Goal: Transaction & Acquisition: Purchase product/service

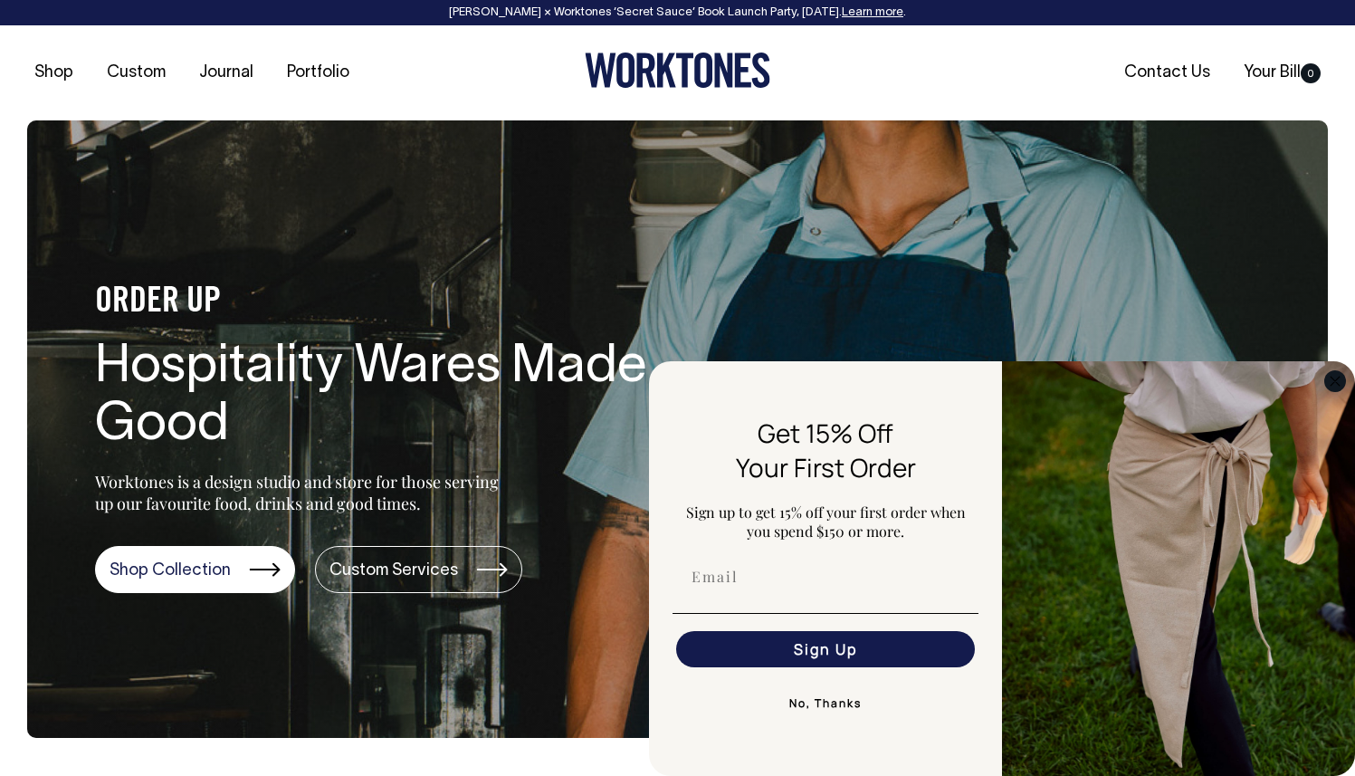
click at [1340, 385] on circle "Close dialog" at bounding box center [1335, 380] width 21 height 21
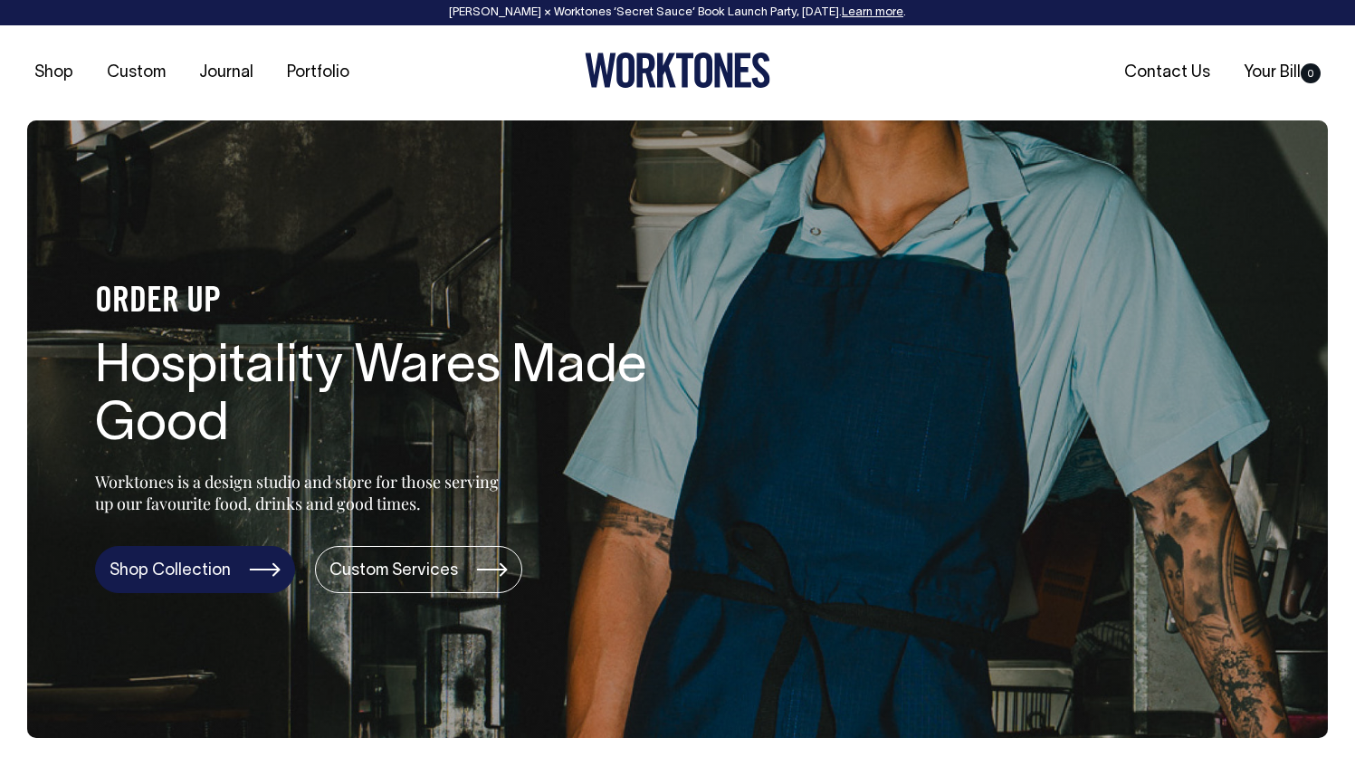
click at [175, 569] on link "Shop Collection" at bounding box center [195, 569] width 200 height 47
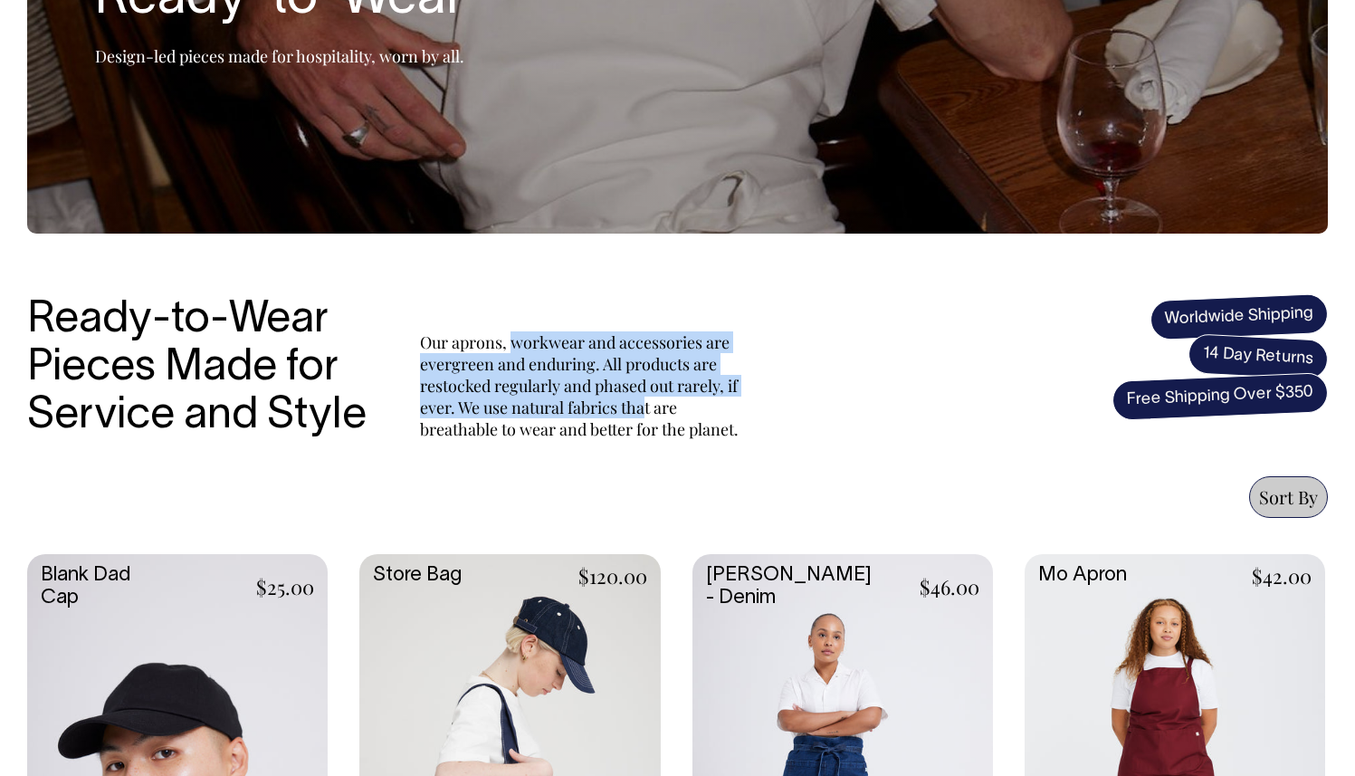
drag, startPoint x: 649, startPoint y: 416, endPoint x: 515, endPoint y: 340, distance: 154.1
click at [515, 339] on p "Our aprons, workwear and accessories are evergreen and enduring. All products a…" at bounding box center [583, 385] width 326 height 109
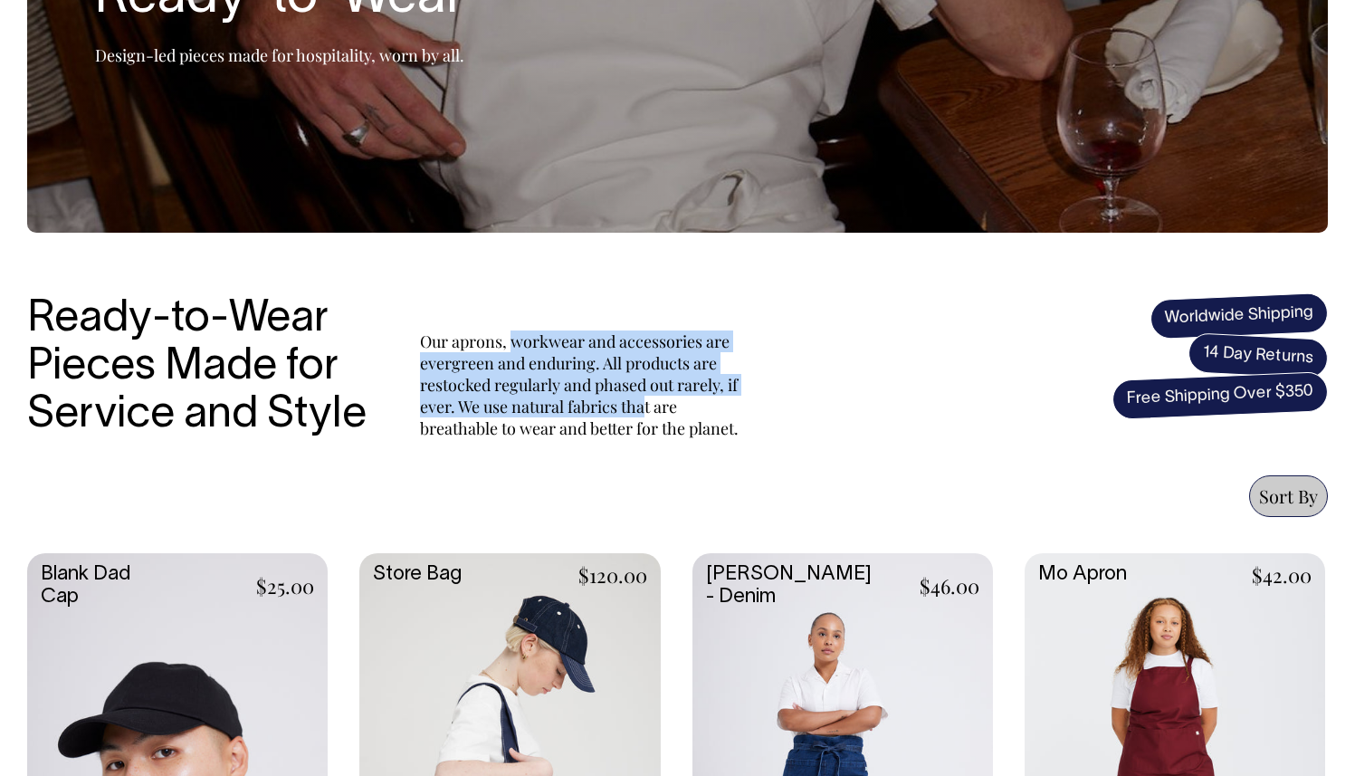
click at [515, 340] on p "Our aprons, workwear and accessories are evergreen and enduring. All products a…" at bounding box center [583, 384] width 326 height 109
drag, startPoint x: 515, startPoint y: 340, endPoint x: 553, endPoint y: 425, distance: 93.2
click at [553, 425] on p "Our aprons, workwear and accessories are evergreen and enduring. All products a…" at bounding box center [583, 384] width 326 height 109
drag, startPoint x: 553, startPoint y: 425, endPoint x: 514, endPoint y: 346, distance: 87.9
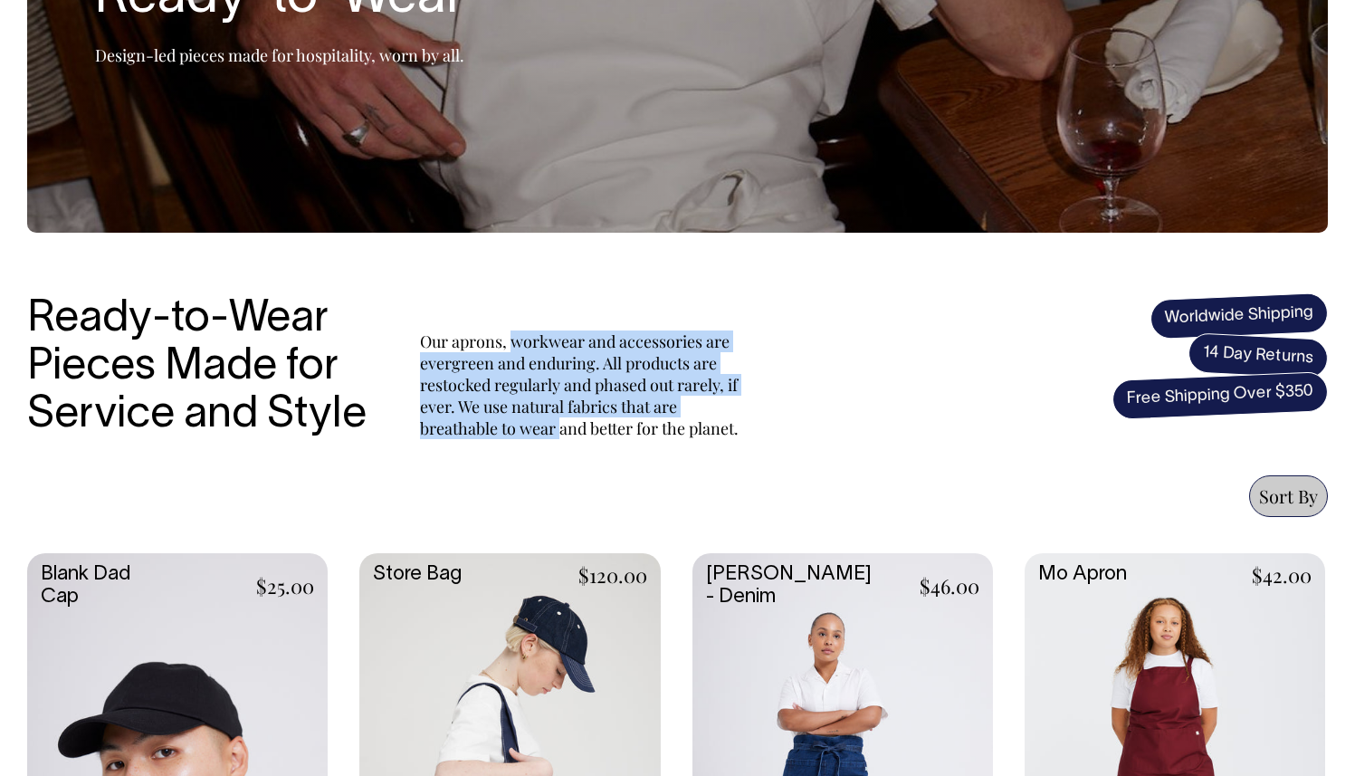
click at [514, 346] on p "Our aprons, workwear and accessories are evergreen and enduring. All products a…" at bounding box center [583, 384] width 326 height 109
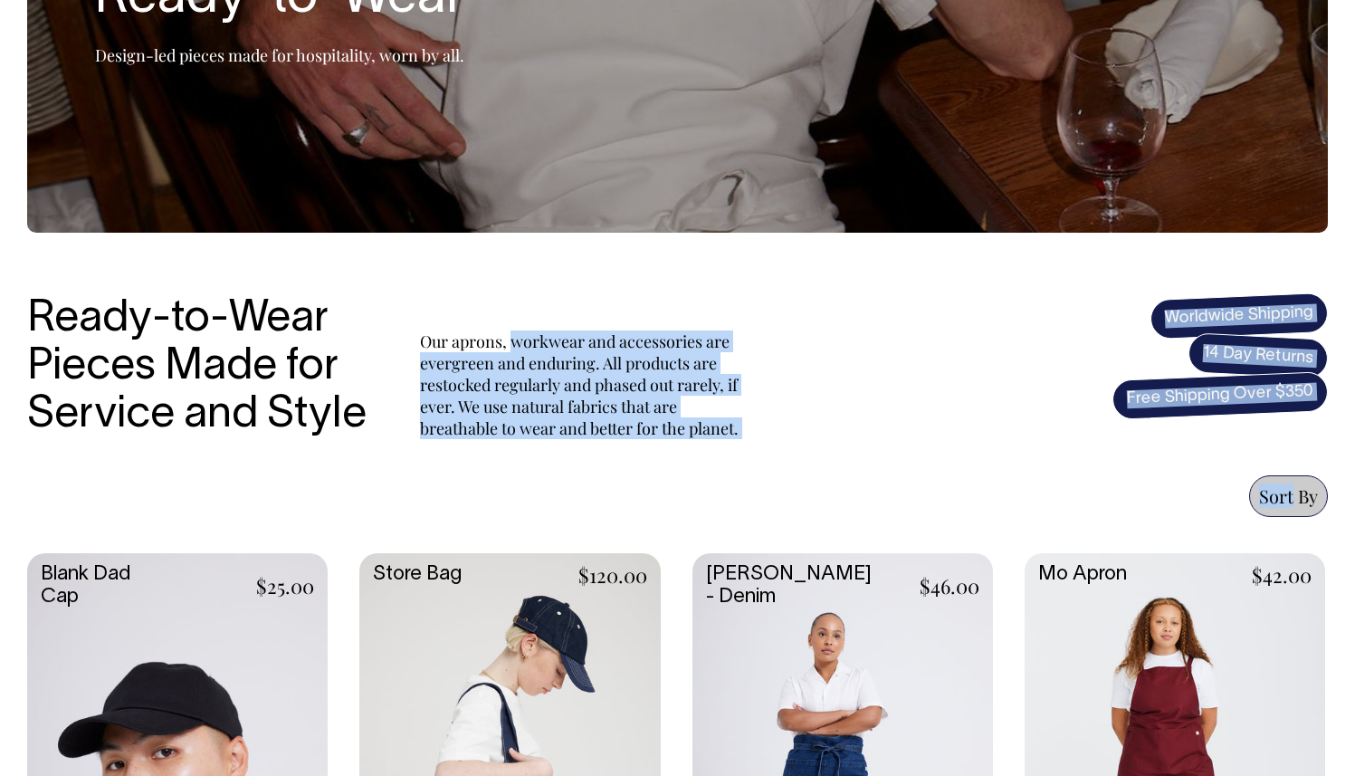
drag, startPoint x: 514, startPoint y: 346, endPoint x: 551, endPoint y: 448, distance: 108.8
drag, startPoint x: 553, startPoint y: 386, endPoint x: 550, endPoint y: 352, distance: 33.7
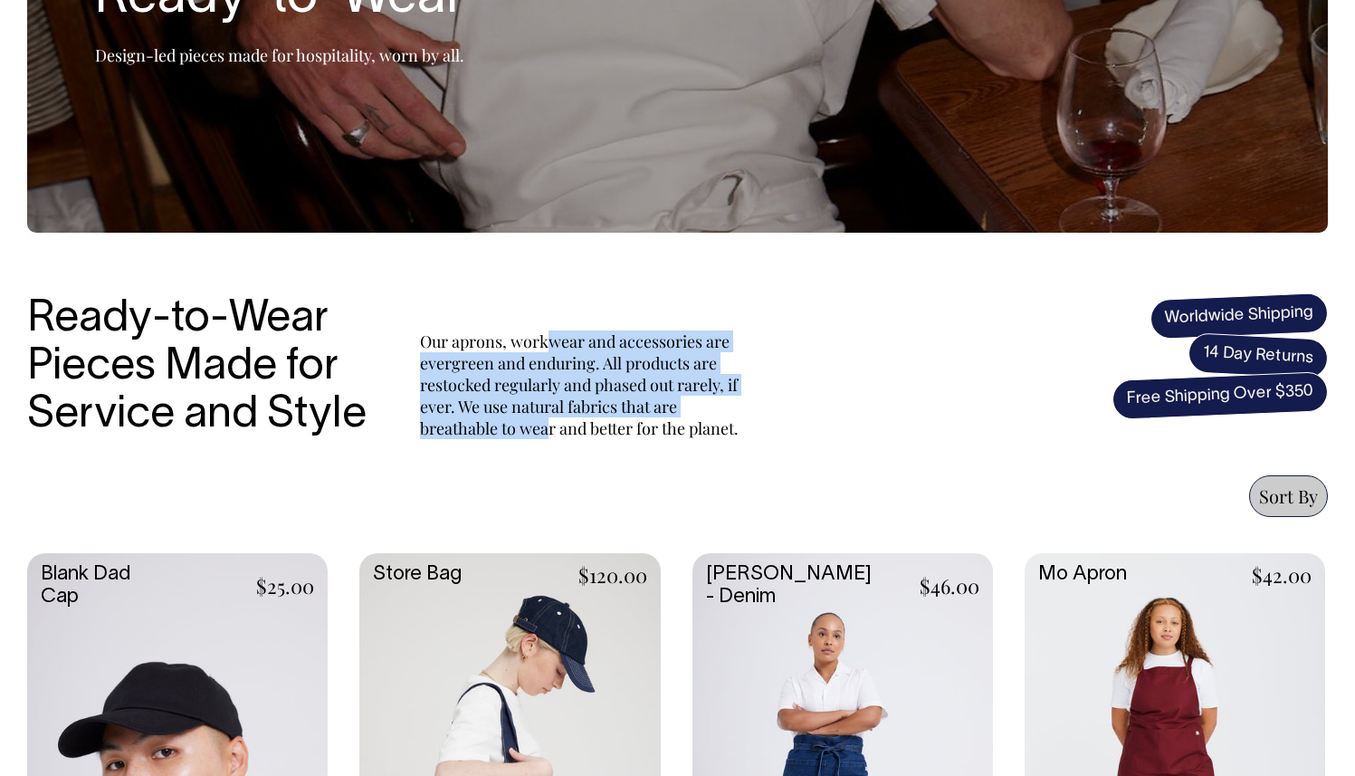
drag, startPoint x: 546, startPoint y: 344, endPoint x: 546, endPoint y: 427, distance: 83.3
click at [546, 427] on p "Our aprons, workwear and accessories are evergreen and enduring. All products a…" at bounding box center [583, 384] width 326 height 109
drag, startPoint x: 546, startPoint y: 427, endPoint x: 502, endPoint y: 349, distance: 90.0
click at [502, 349] on p "Our aprons, workwear and accessories are evergreen and enduring. All products a…" at bounding box center [583, 384] width 326 height 109
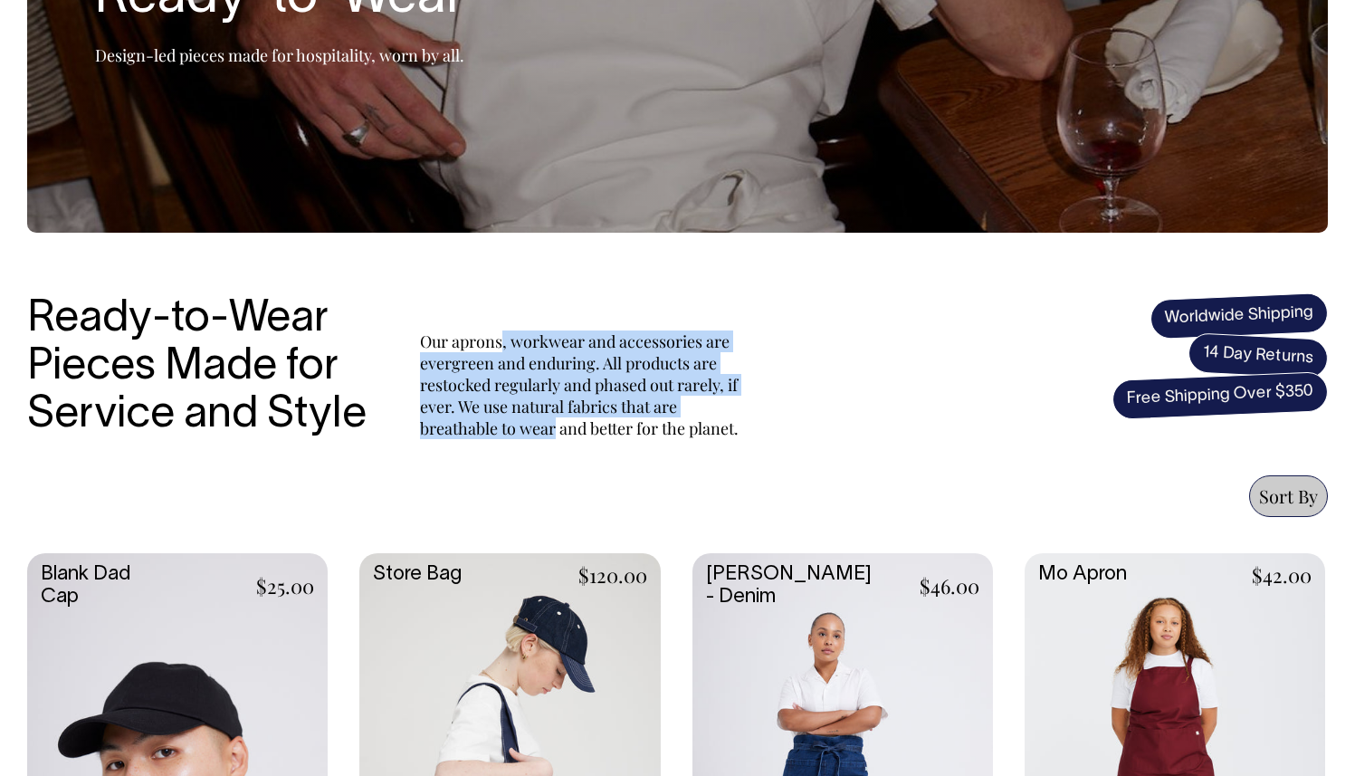
click at [502, 349] on p "Our aprons, workwear and accessories are evergreen and enduring. All products a…" at bounding box center [583, 384] width 326 height 109
drag, startPoint x: 502, startPoint y: 349, endPoint x: 580, endPoint y: 434, distance: 115.3
click at [580, 434] on p "Our aprons, workwear and accessories are evergreen and enduring. All products a…" at bounding box center [583, 384] width 326 height 109
drag, startPoint x: 580, startPoint y: 434, endPoint x: 552, endPoint y: 347, distance: 91.3
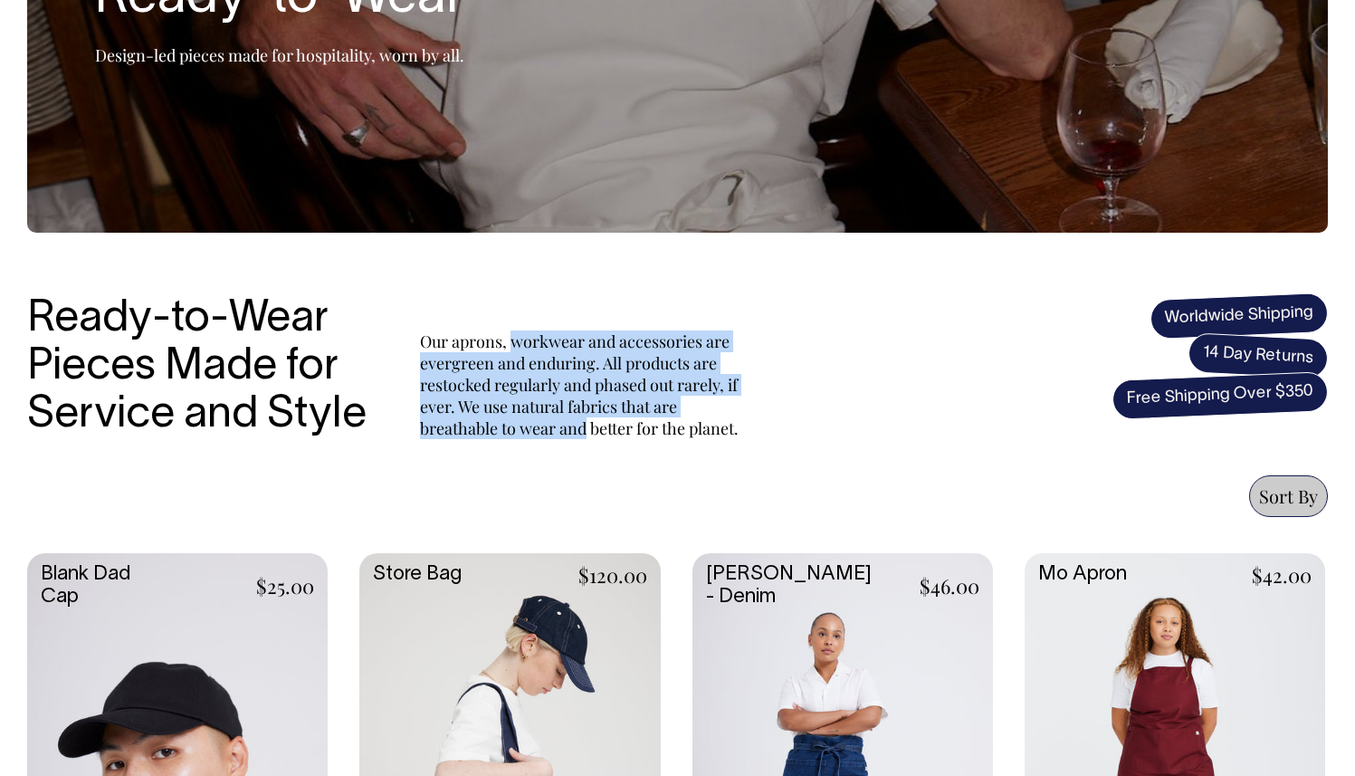
click at [552, 347] on p "Our aprons, workwear and accessories are evergreen and enduring. All products a…" at bounding box center [583, 384] width 326 height 109
drag, startPoint x: 552, startPoint y: 347, endPoint x: 573, endPoint y: 424, distance: 79.7
click at [573, 424] on p "Our aprons, workwear and accessories are evergreen and enduring. All products a…" at bounding box center [583, 384] width 326 height 109
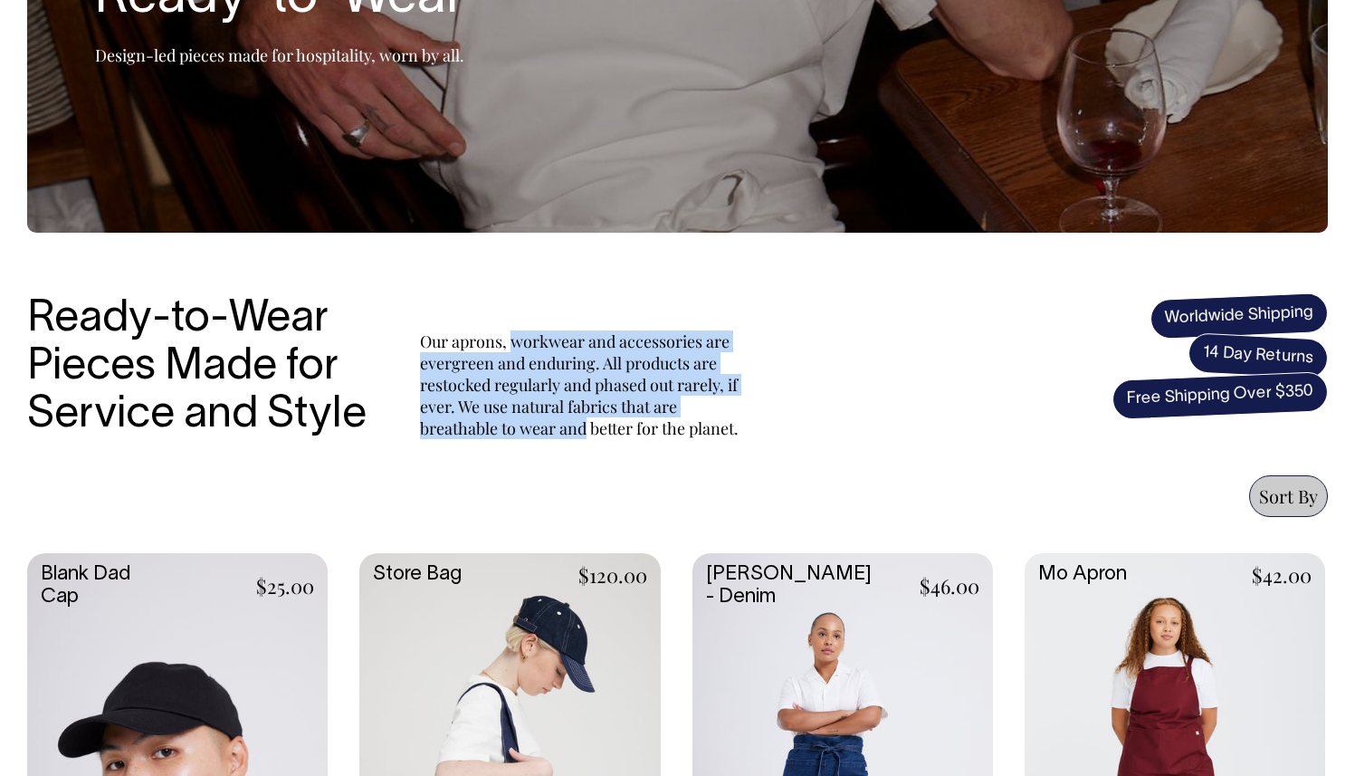
drag, startPoint x: 573, startPoint y: 424, endPoint x: 559, endPoint y: 344, distance: 81.0
click at [559, 344] on p "Our aprons, workwear and accessories are evergreen and enduring. All products a…" at bounding box center [583, 384] width 326 height 109
drag, startPoint x: 562, startPoint y: 361, endPoint x: 588, endPoint y: 436, distance: 79.3
click at [588, 436] on p "Our aprons, workwear and accessories are evergreen and enduring. All products a…" at bounding box center [583, 384] width 326 height 109
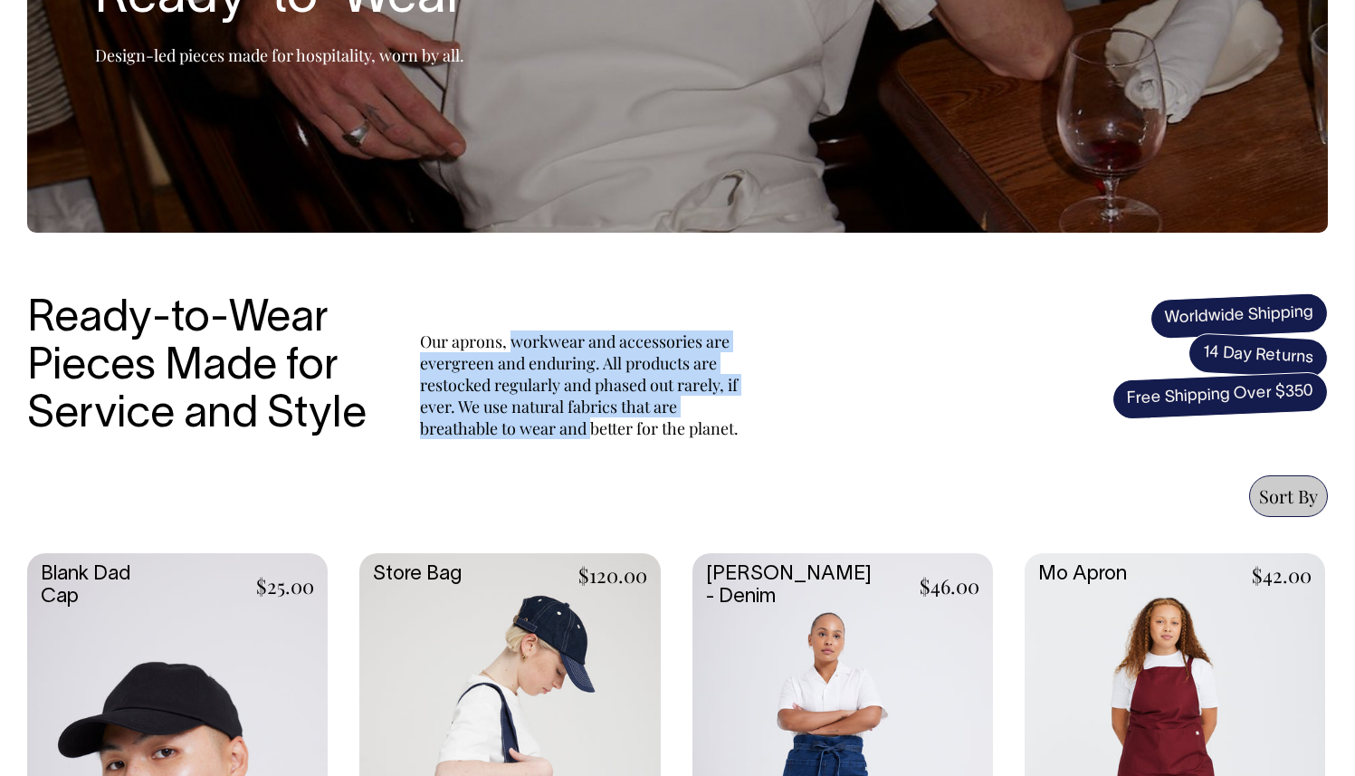
click at [588, 436] on p "Our aprons, workwear and accessories are evergreen and enduring. All products a…" at bounding box center [583, 384] width 326 height 109
drag, startPoint x: 588, startPoint y: 436, endPoint x: 570, endPoint y: 348, distance: 90.4
click at [570, 348] on p "Our aprons, workwear and accessories are evergreen and enduring. All products a…" at bounding box center [583, 384] width 326 height 109
drag, startPoint x: 570, startPoint y: 348, endPoint x: 618, endPoint y: 426, distance: 92.2
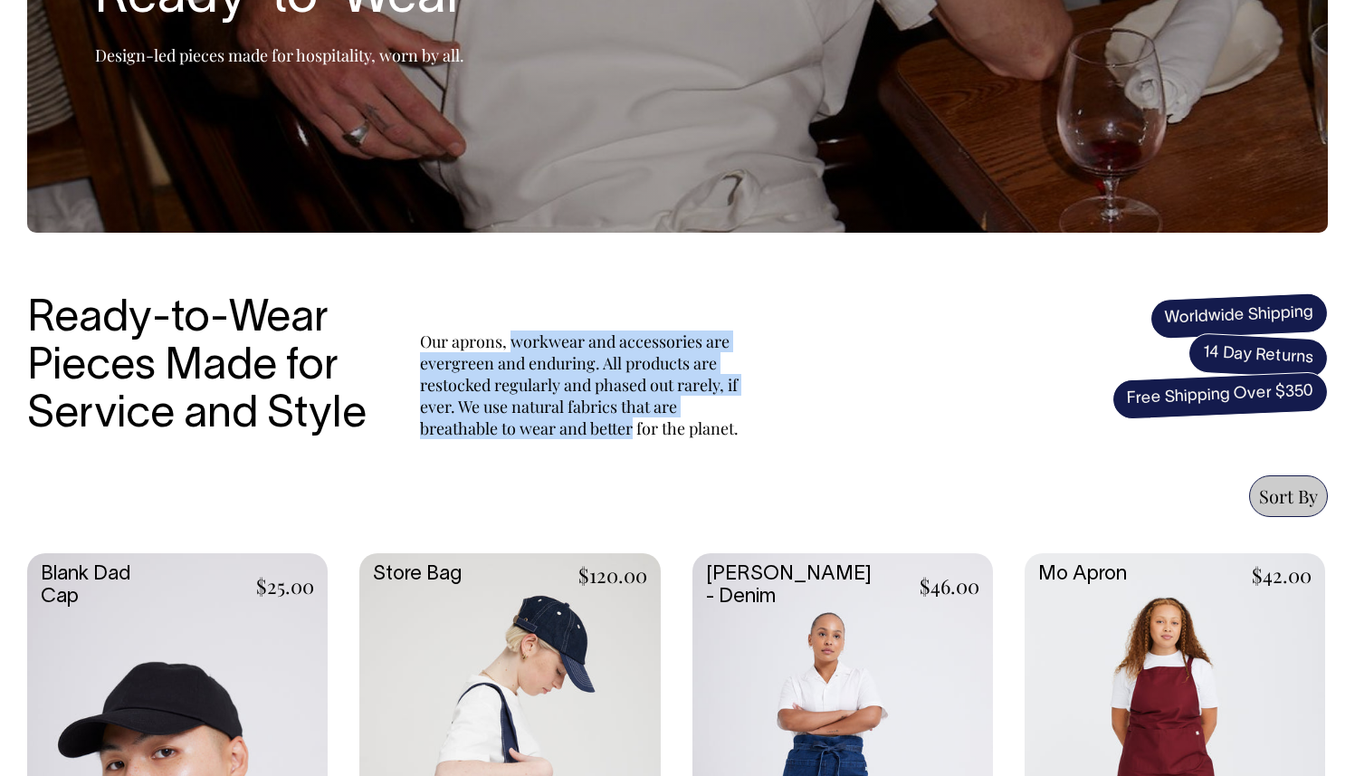
click at [618, 426] on p "Our aprons, workwear and accessories are evergreen and enduring. All products a…" at bounding box center [583, 384] width 326 height 109
drag, startPoint x: 618, startPoint y: 426, endPoint x: 560, endPoint y: 345, distance: 100.0
click at [560, 345] on p "Our aprons, workwear and accessories are evergreen and enduring. All products a…" at bounding box center [583, 384] width 326 height 109
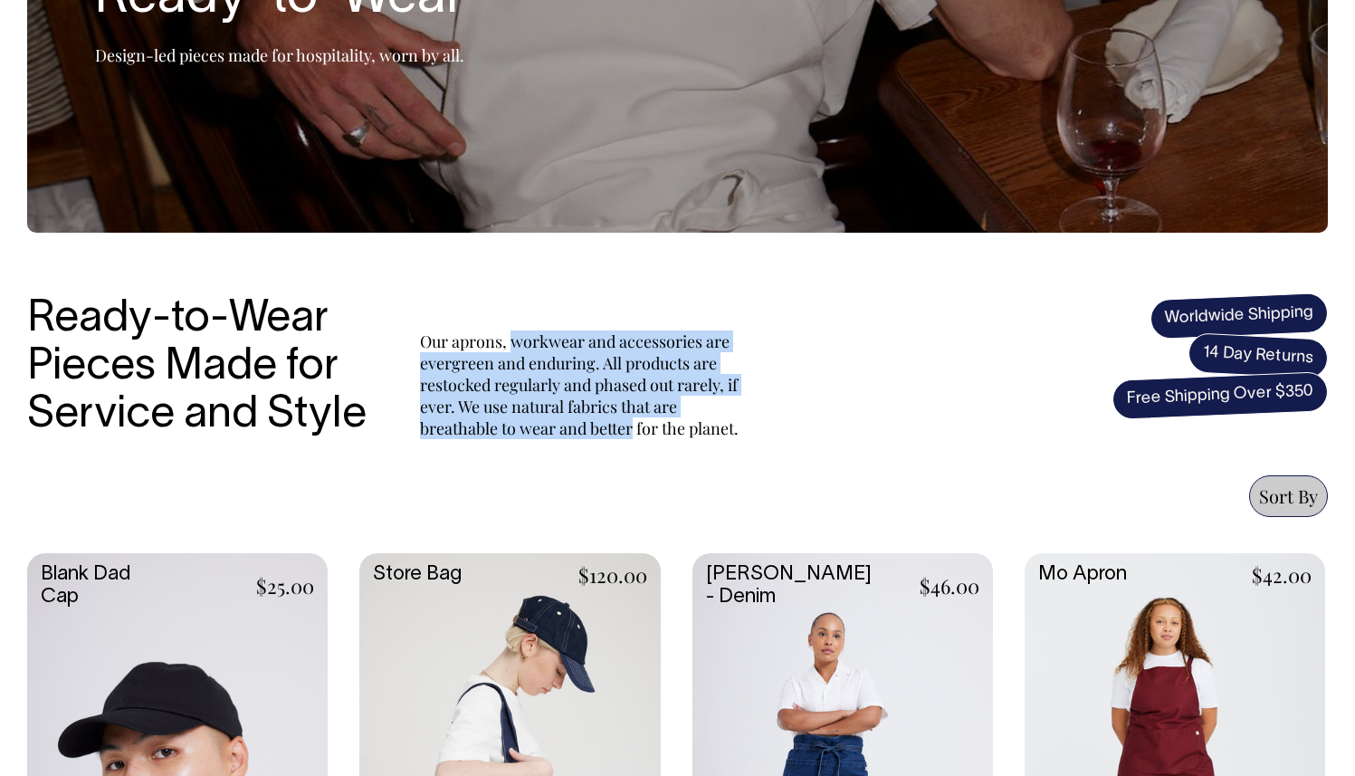
drag, startPoint x: 560, startPoint y: 345, endPoint x: 605, endPoint y: 431, distance: 96.8
click at [605, 431] on p "Our aprons, workwear and accessories are evergreen and enduring. All products a…" at bounding box center [583, 384] width 326 height 109
drag, startPoint x: 605, startPoint y: 431, endPoint x: 567, endPoint y: 333, distance: 104.9
click at [567, 333] on p "Our aprons, workwear and accessories are evergreen and enduring. All products a…" at bounding box center [583, 384] width 326 height 109
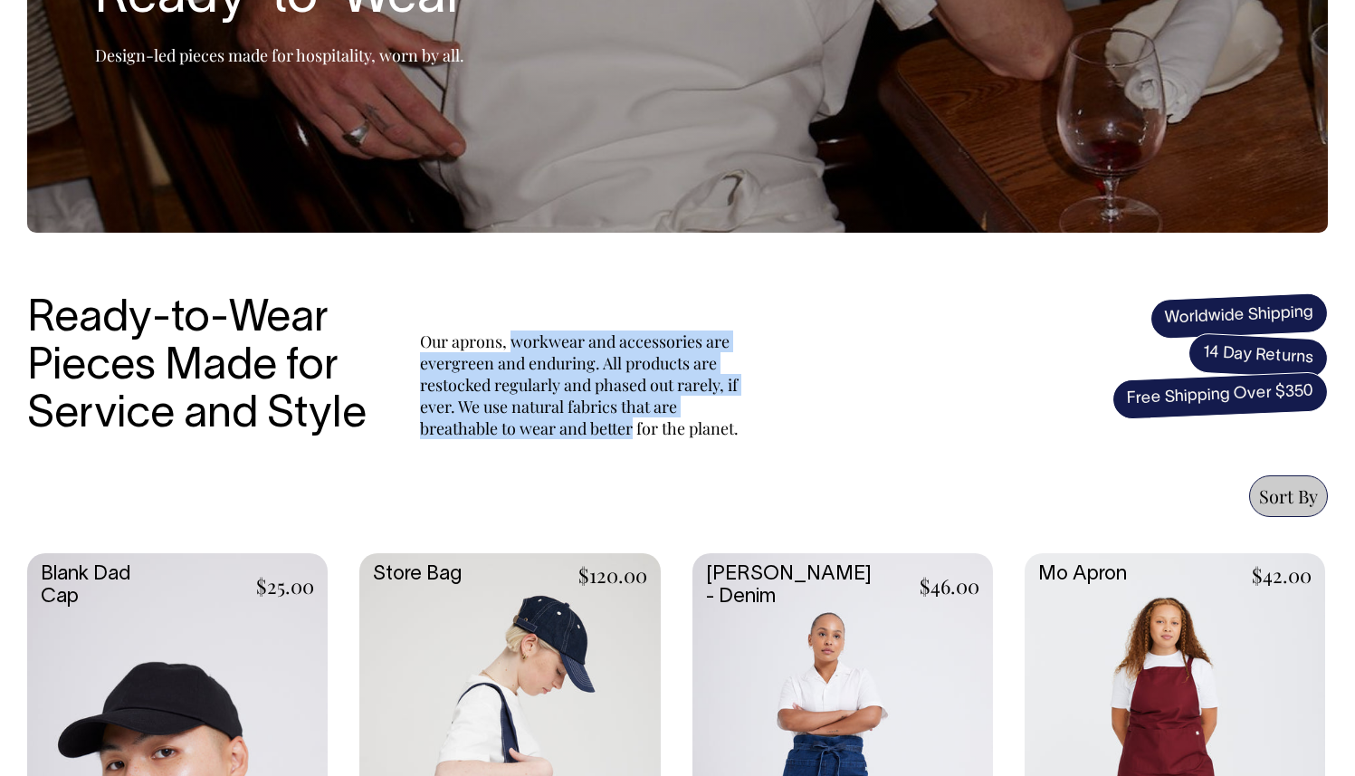
click at [567, 333] on p "Our aprons, workwear and accessories are evergreen and enduring. All products a…" at bounding box center [583, 384] width 326 height 109
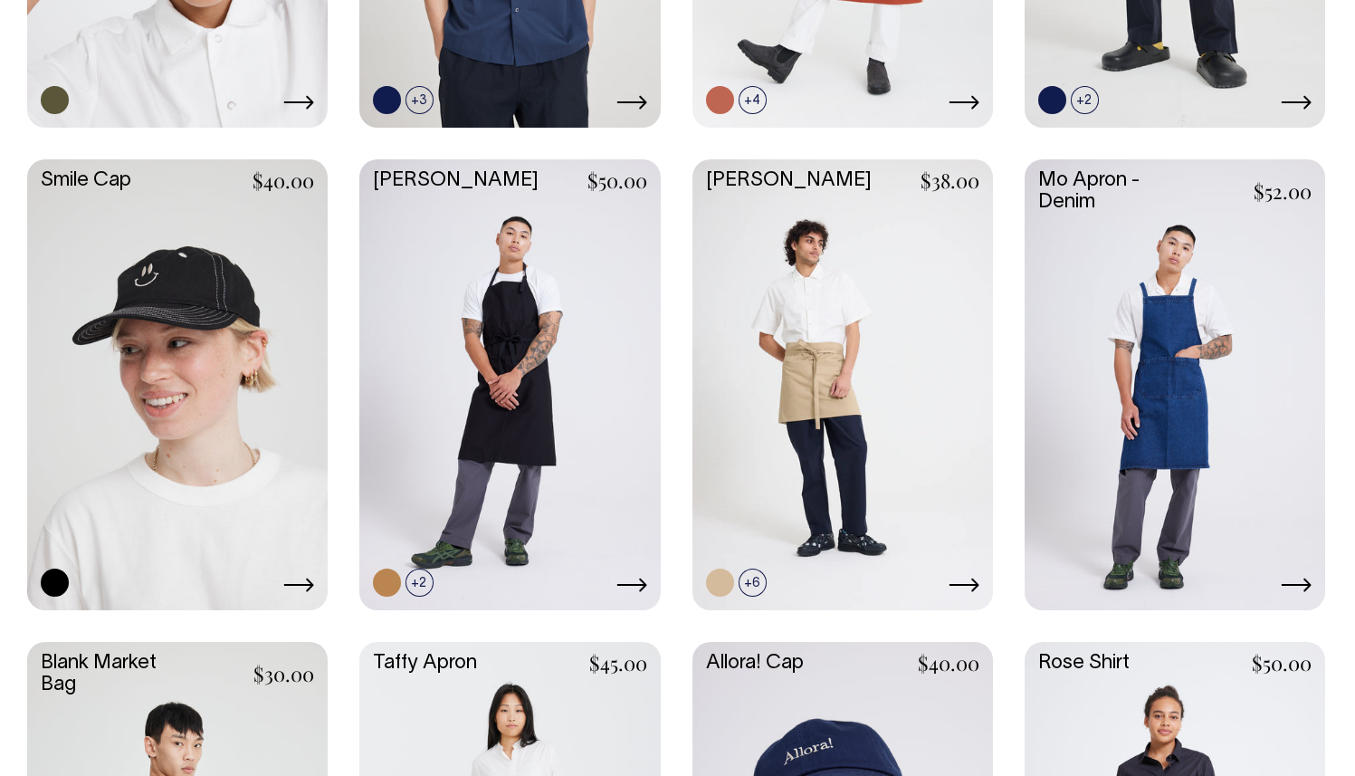
scroll to position [2191, 0]
click at [206, 293] on link at bounding box center [177, 382] width 301 height 447
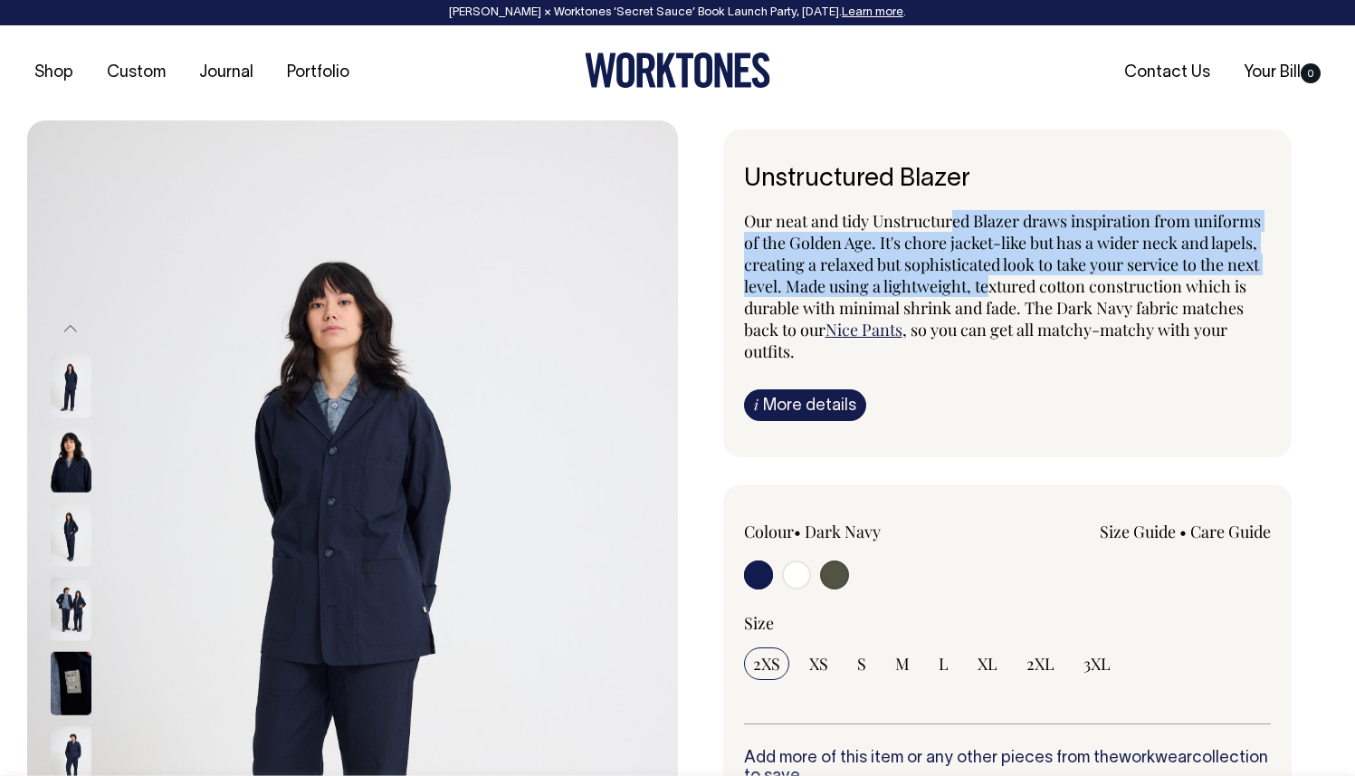
drag, startPoint x: 992, startPoint y: 287, endPoint x: 954, endPoint y: 230, distance: 68.6
click at [954, 230] on span "Our neat and tidy Unstructured Blazer draws inspiration from uniforms of the Go…" at bounding box center [1002, 275] width 517 height 130
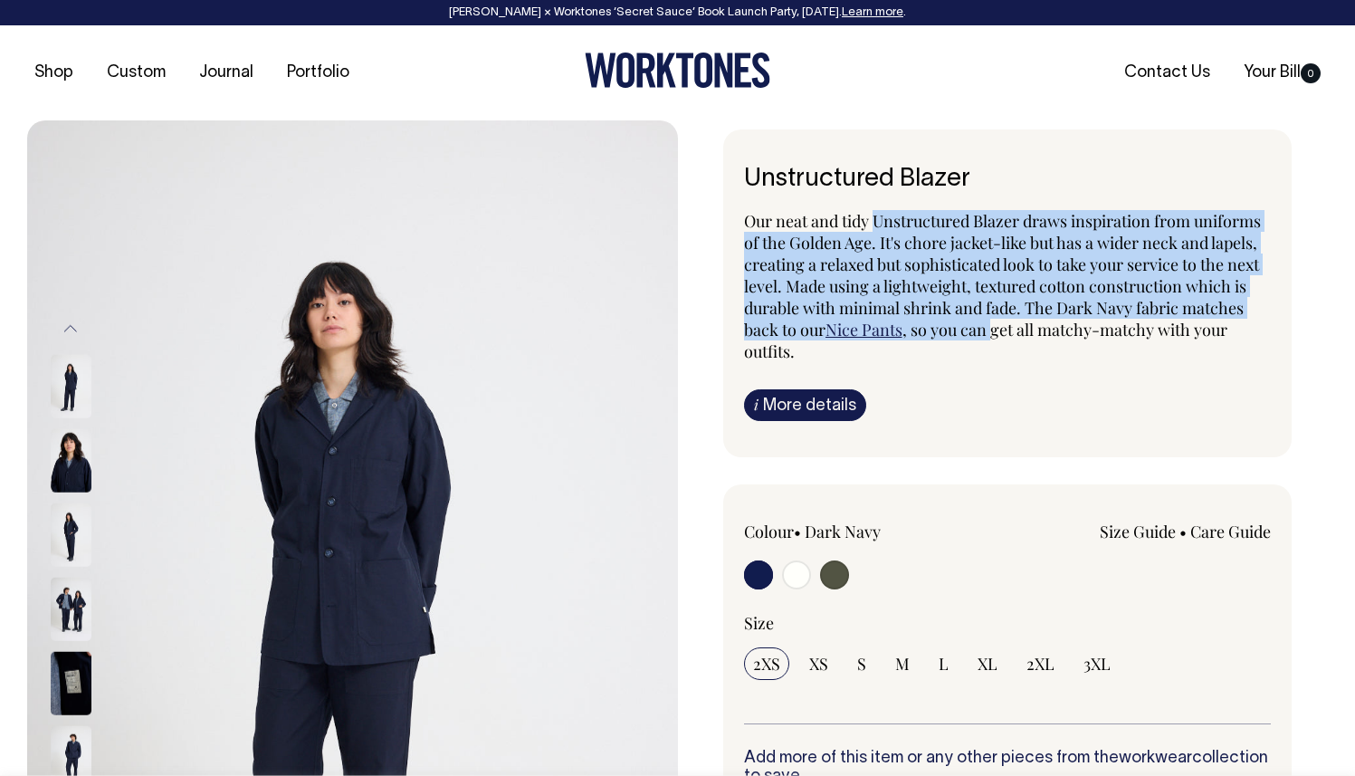
drag, startPoint x: 954, startPoint y: 230, endPoint x: 990, endPoint y: 329, distance: 104.8
click at [990, 329] on p "Our neat and tidy Unstructured Blazer draws inspiration from uniforms of the Go…" at bounding box center [1008, 286] width 528 height 152
click at [990, 329] on span ", so you can get all matchy-matchy with your outfits." at bounding box center [985, 340] width 483 height 43
drag, startPoint x: 990, startPoint y: 329, endPoint x: 963, endPoint y: 228, distance: 103.9
click at [963, 228] on p "Our neat and tidy Unstructured Blazer draws inspiration from uniforms of the Go…" at bounding box center [1008, 286] width 528 height 152
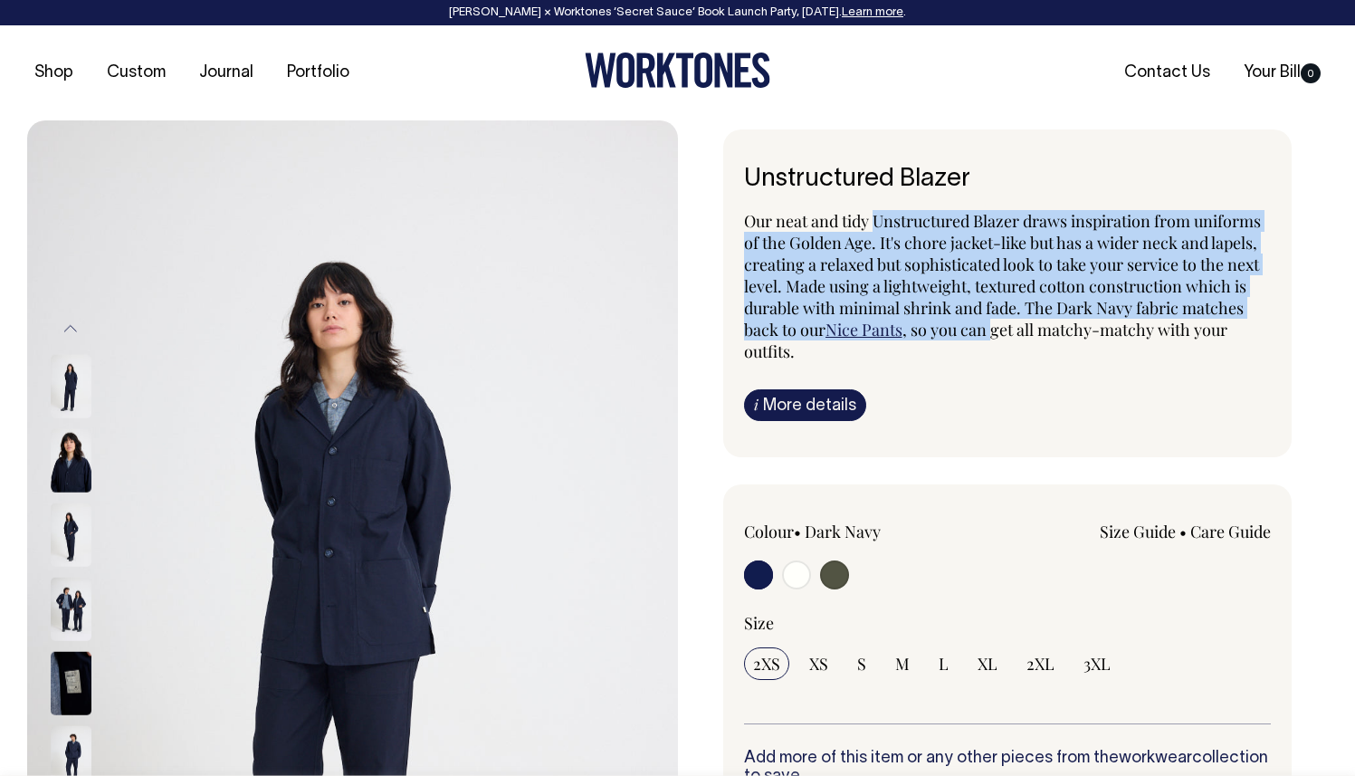
click at [963, 228] on span "Our neat and tidy Unstructured Blazer draws inspiration from uniforms of the Go…" at bounding box center [1002, 275] width 517 height 130
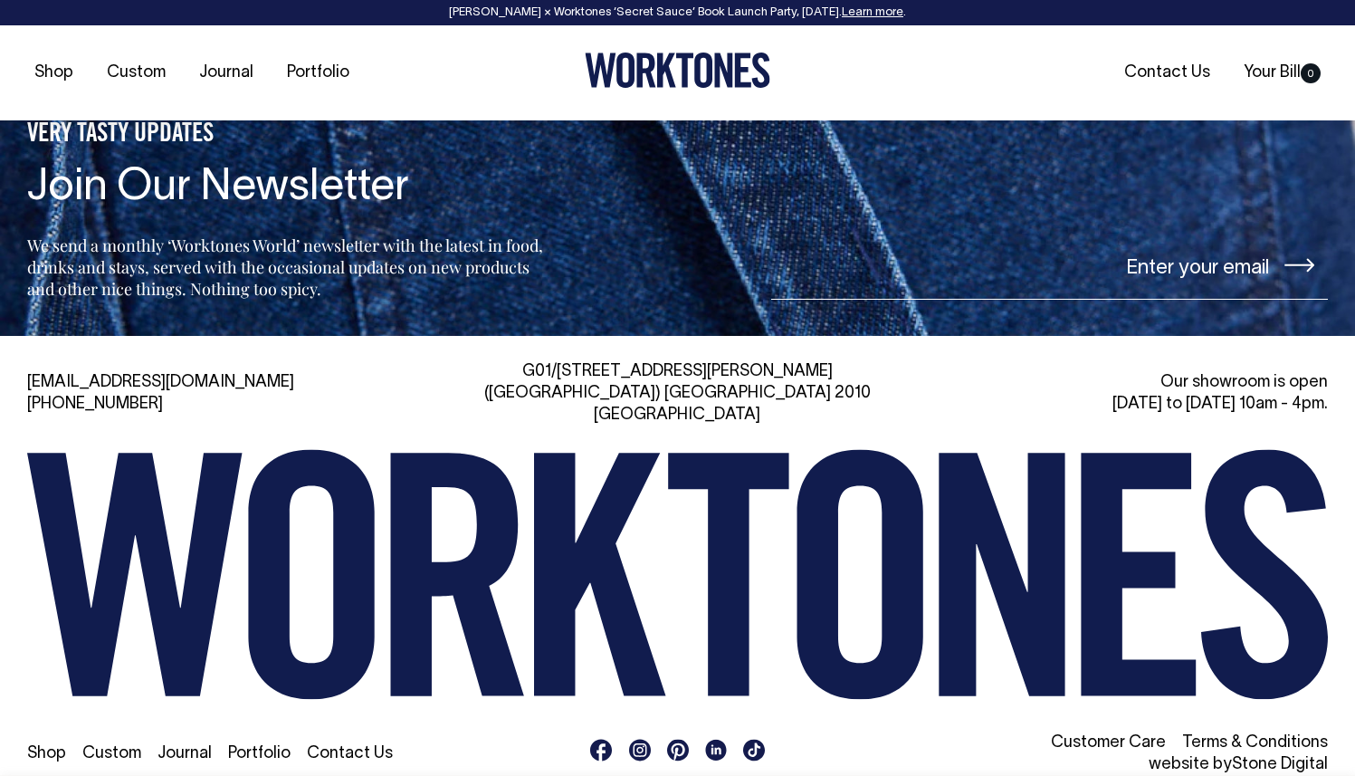
scroll to position [2821, 0]
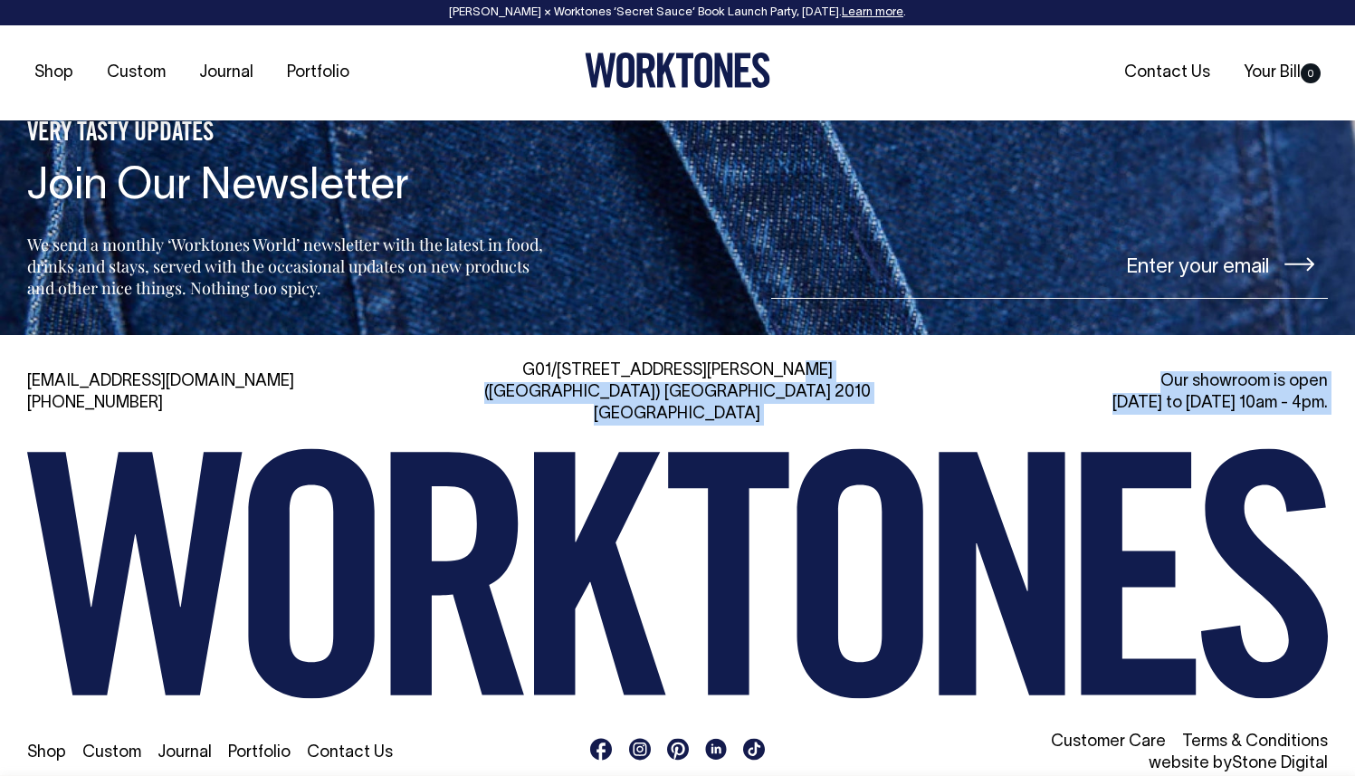
drag, startPoint x: 678, startPoint y: 366, endPoint x: 694, endPoint y: 406, distance: 43.0
click at [694, 406] on div "[EMAIL_ADDRESS][DOMAIN_NAME] [PHONE_NUMBER] [STREET_ADDRESS][PERSON_NAME] Our s…" at bounding box center [677, 567] width 1355 height 415
click at [691, 394] on div "G01/50 Marshall St, Surry Hills (Gadigal) NSW 2010 Australia" at bounding box center [678, 392] width 416 height 65
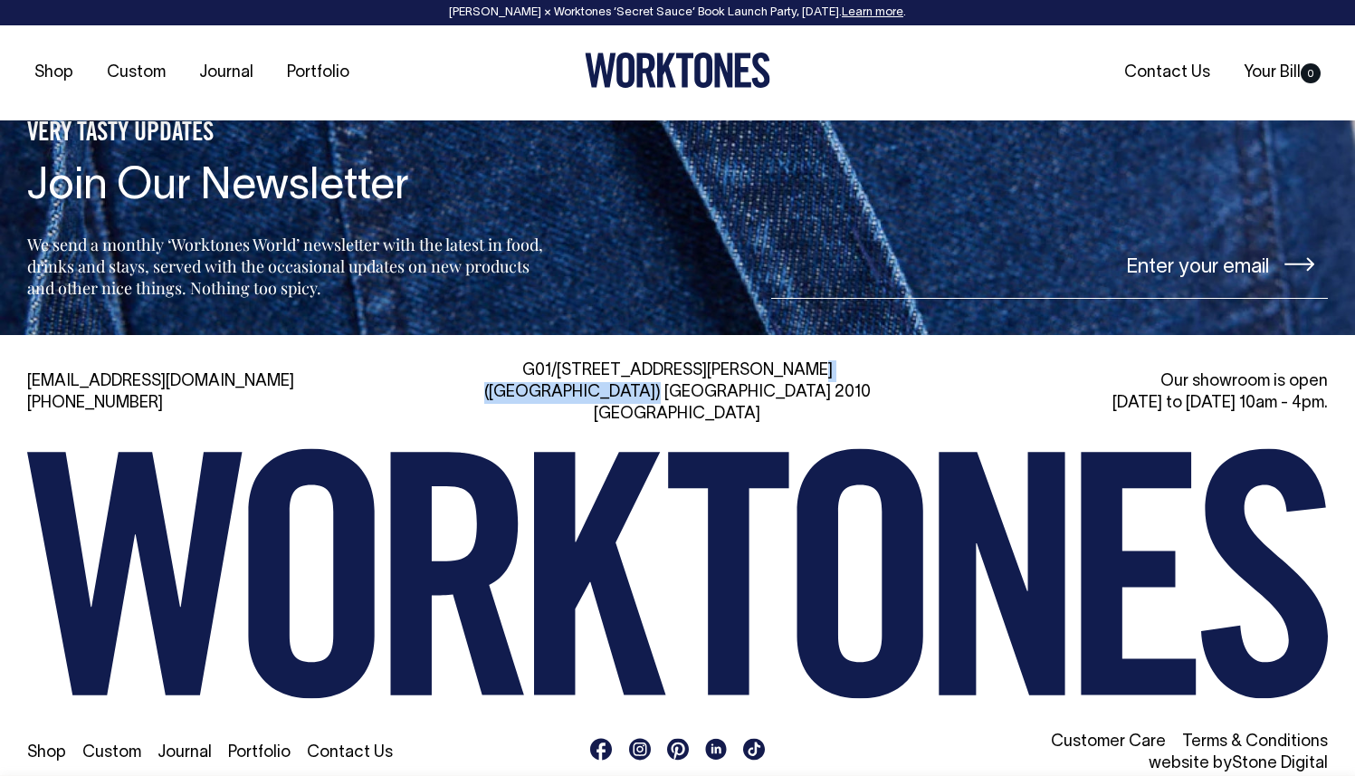
drag, startPoint x: 691, startPoint y: 394, endPoint x: 685, endPoint y: 371, distance: 23.3
click at [685, 371] on div "G01/50 Marshall St, Surry Hills (Gadigal) NSW 2010 Australia" at bounding box center [678, 392] width 416 height 65
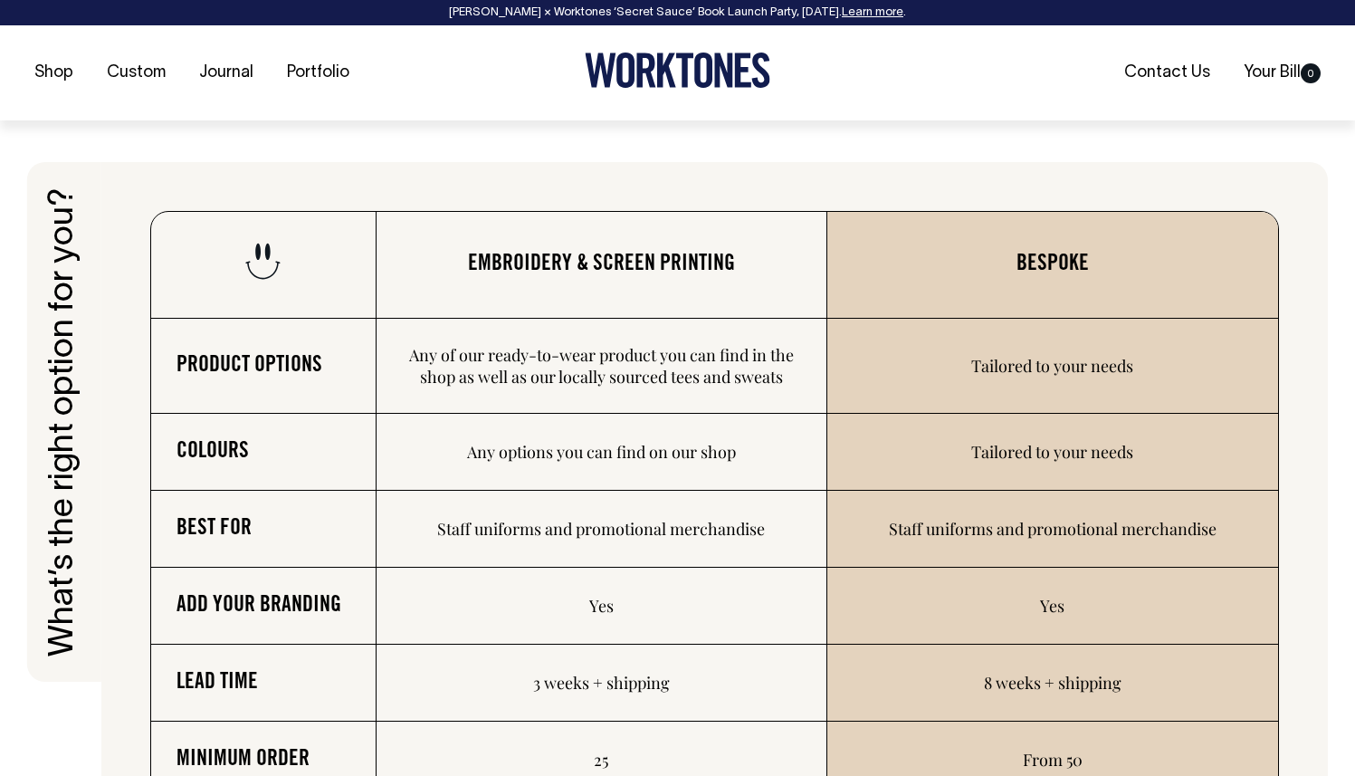
scroll to position [2576, 0]
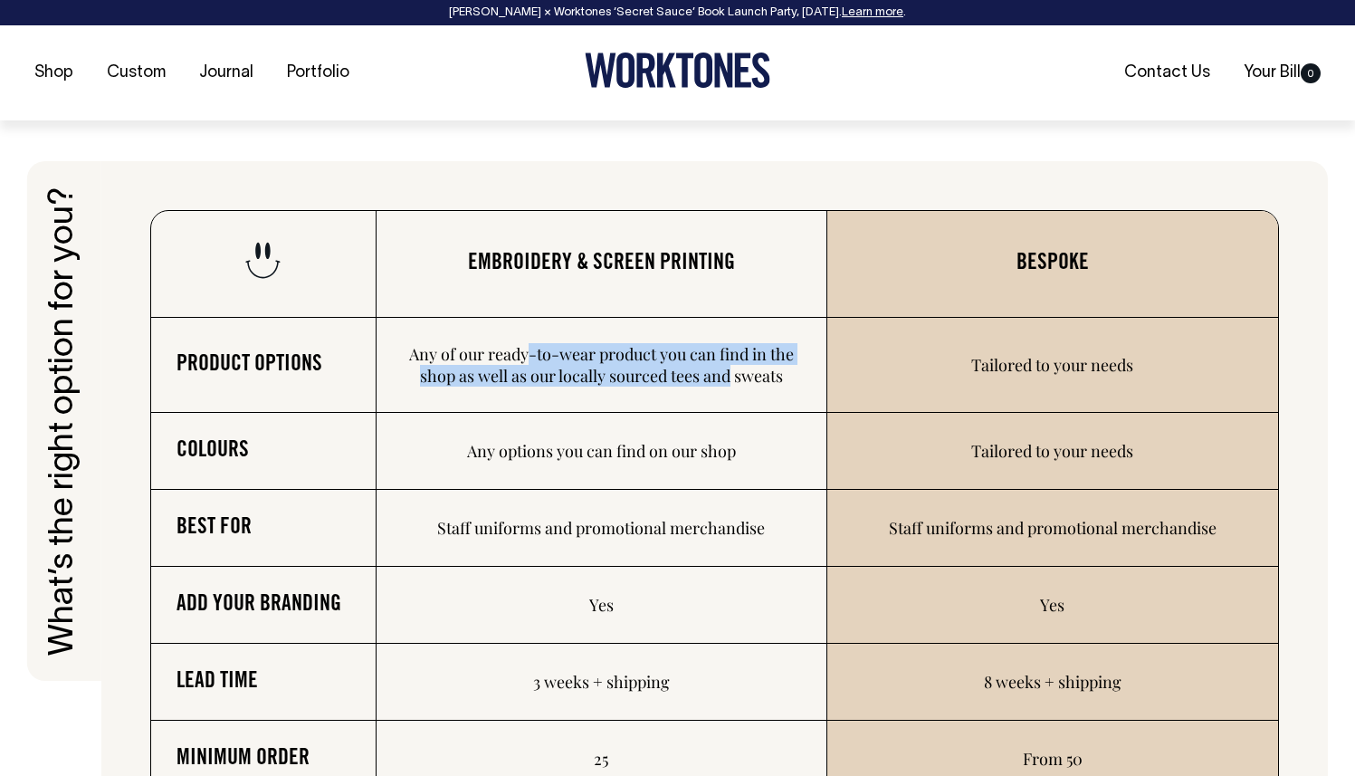
drag, startPoint x: 526, startPoint y: 360, endPoint x: 729, endPoint y: 374, distance: 203.3
click at [729, 374] on td "Any of our ready-to-wear product you can find in the shop as well as our locall…" at bounding box center [602, 365] width 451 height 95
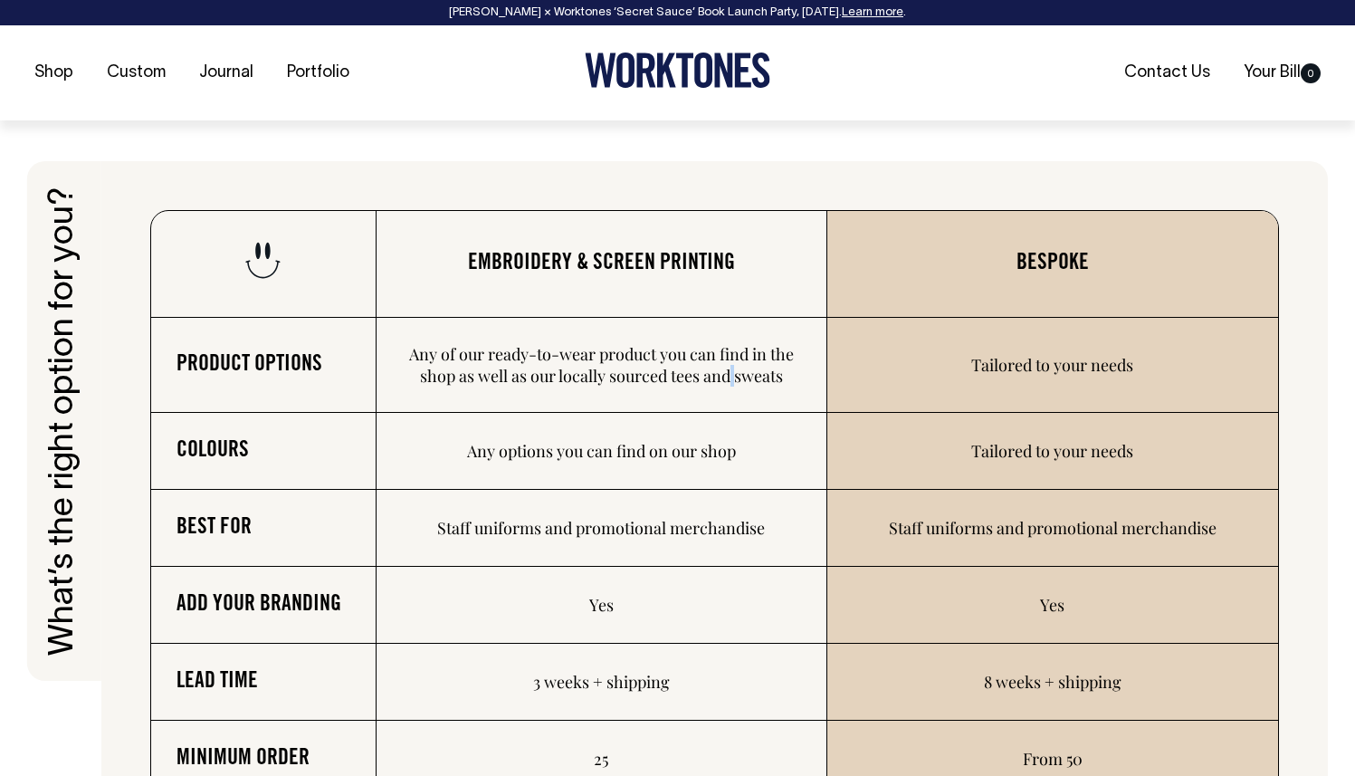
click at [729, 374] on td "Any of our ready-to-wear product you can find in the shop as well as our locall…" at bounding box center [602, 365] width 451 height 95
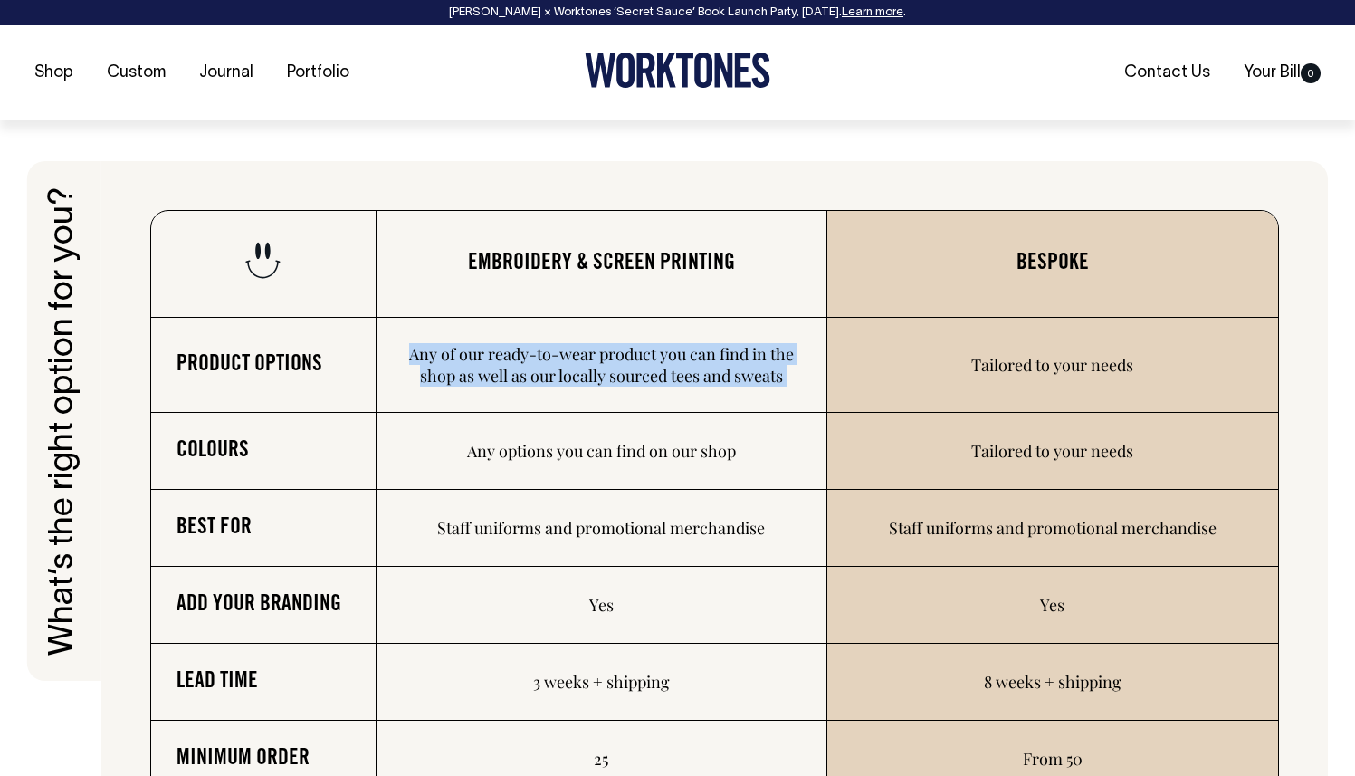
click at [729, 374] on td "Any of our ready-to-wear product you can find in the shop as well as our locall…" at bounding box center [602, 365] width 451 height 95
click at [712, 369] on td "Any of our ready-to-wear product you can find in the shop as well as our locall…" at bounding box center [602, 365] width 451 height 95
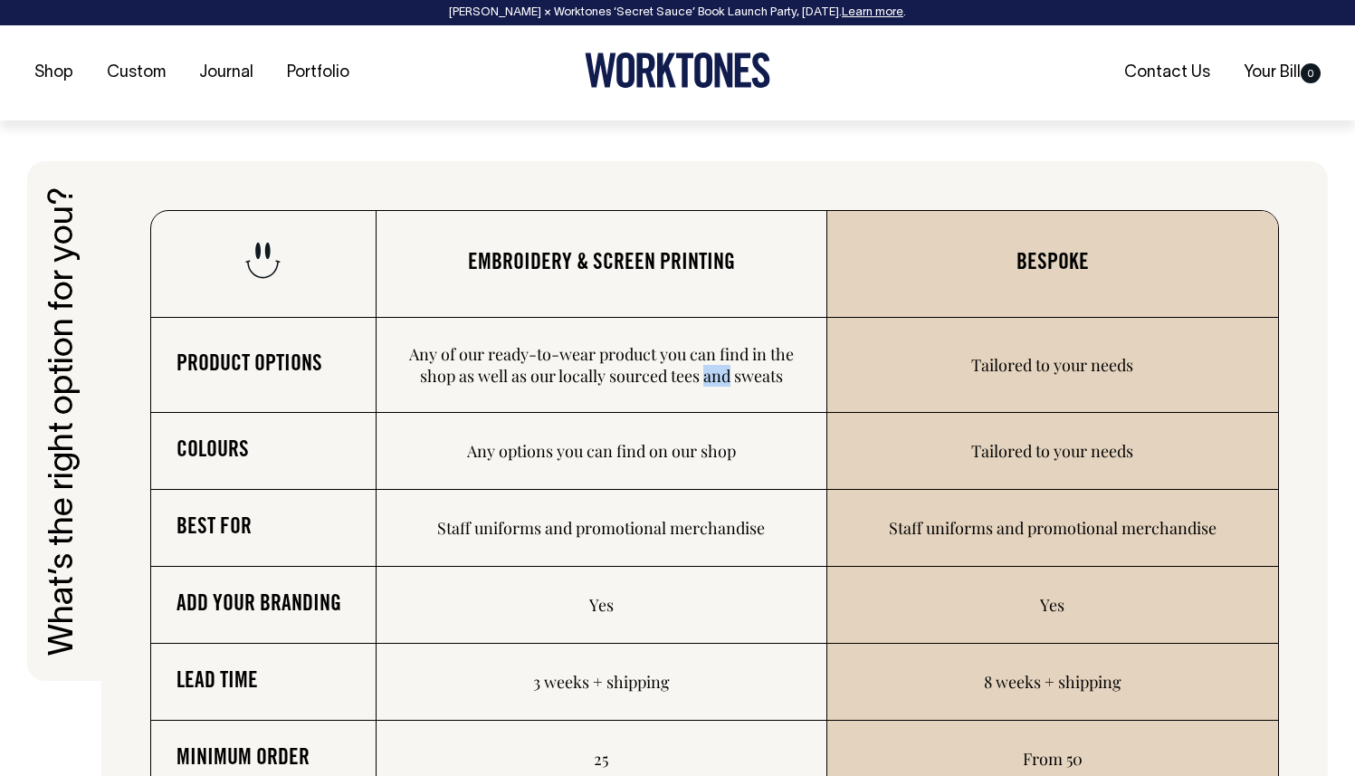
click at [712, 369] on td "Any of our ready-to-wear product you can find in the shop as well as our locall…" at bounding box center [602, 365] width 451 height 95
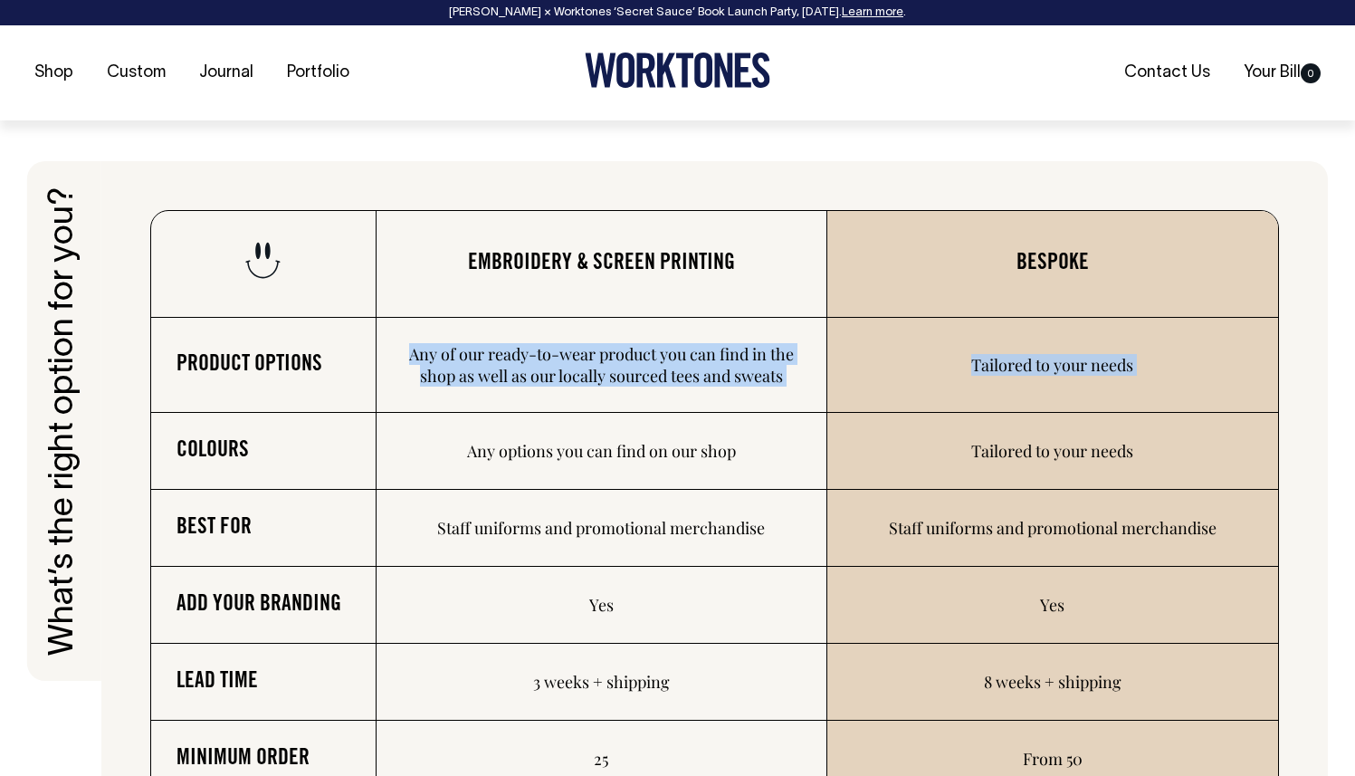
drag, startPoint x: 712, startPoint y: 369, endPoint x: 957, endPoint y: 371, distance: 245.4
click at [957, 371] on tr "Product options Any of our ready-to-wear product you can find in the shop as we…" at bounding box center [714, 365] width 1127 height 95
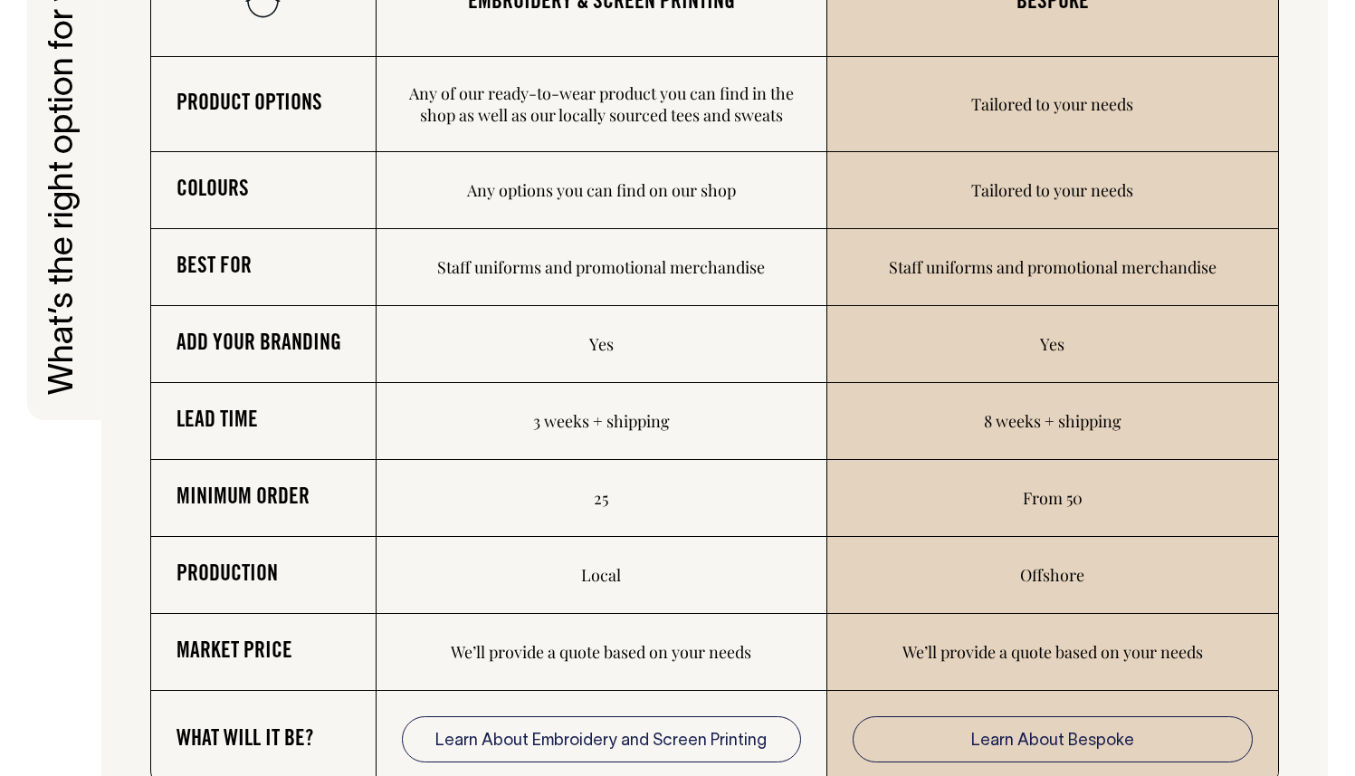
drag, startPoint x: 981, startPoint y: 276, endPoint x: 958, endPoint y: 273, distance: 22.9
click at [969, 275] on td "Staff uniforms and promotional merchandise" at bounding box center [1053, 267] width 451 height 77
click at [958, 273] on td "Staff uniforms and promotional merchandise" at bounding box center [1053, 267] width 451 height 77
drag, startPoint x: 958, startPoint y: 273, endPoint x: 665, endPoint y: 289, distance: 292.9
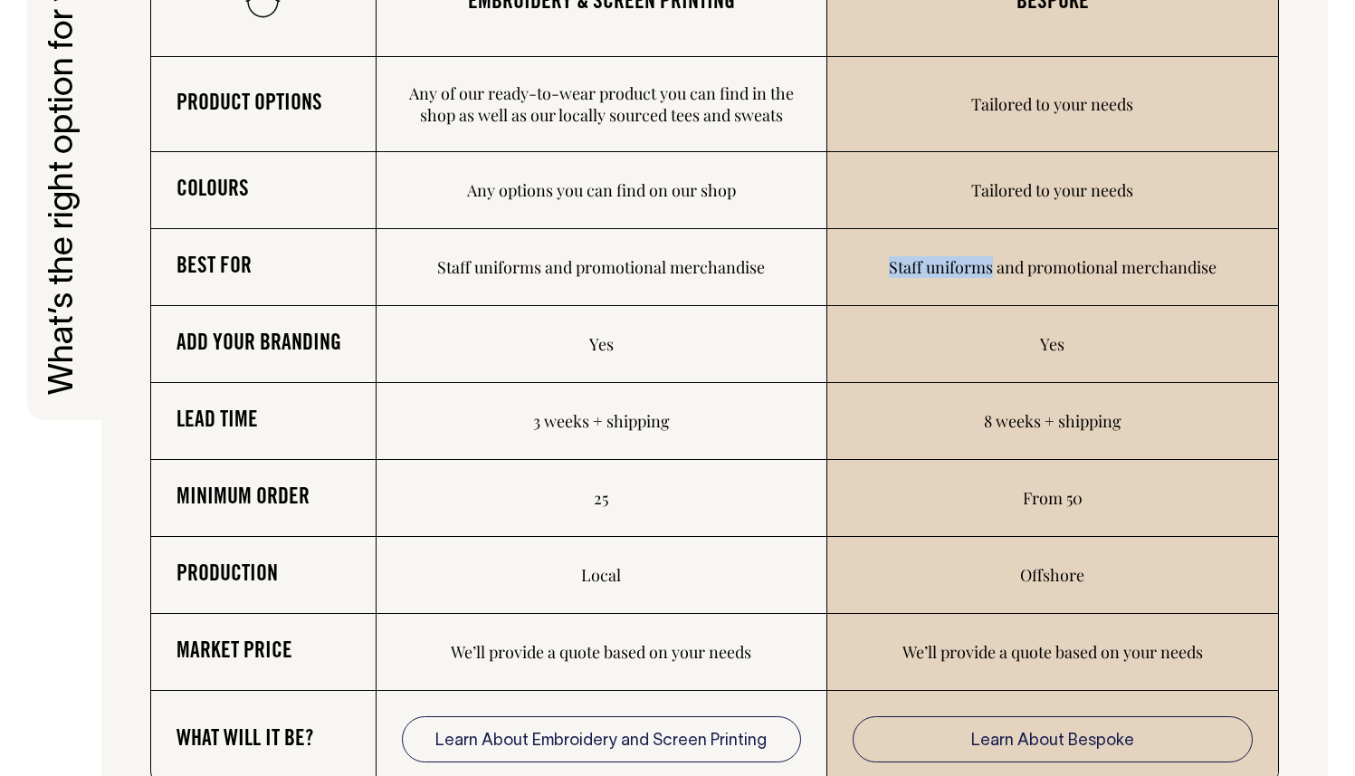
click at [665, 289] on tr "Best for Staff uniforms and promotional merchandise Staff uniforms and promotio…" at bounding box center [714, 267] width 1127 height 77
drag, startPoint x: 605, startPoint y: 351, endPoint x: 1103, endPoint y: 386, distance: 499.1
click at [1103, 386] on tbody "Product options Any of our ready-to-wear product you can find in the shop as we…" at bounding box center [714, 423] width 1127 height 732
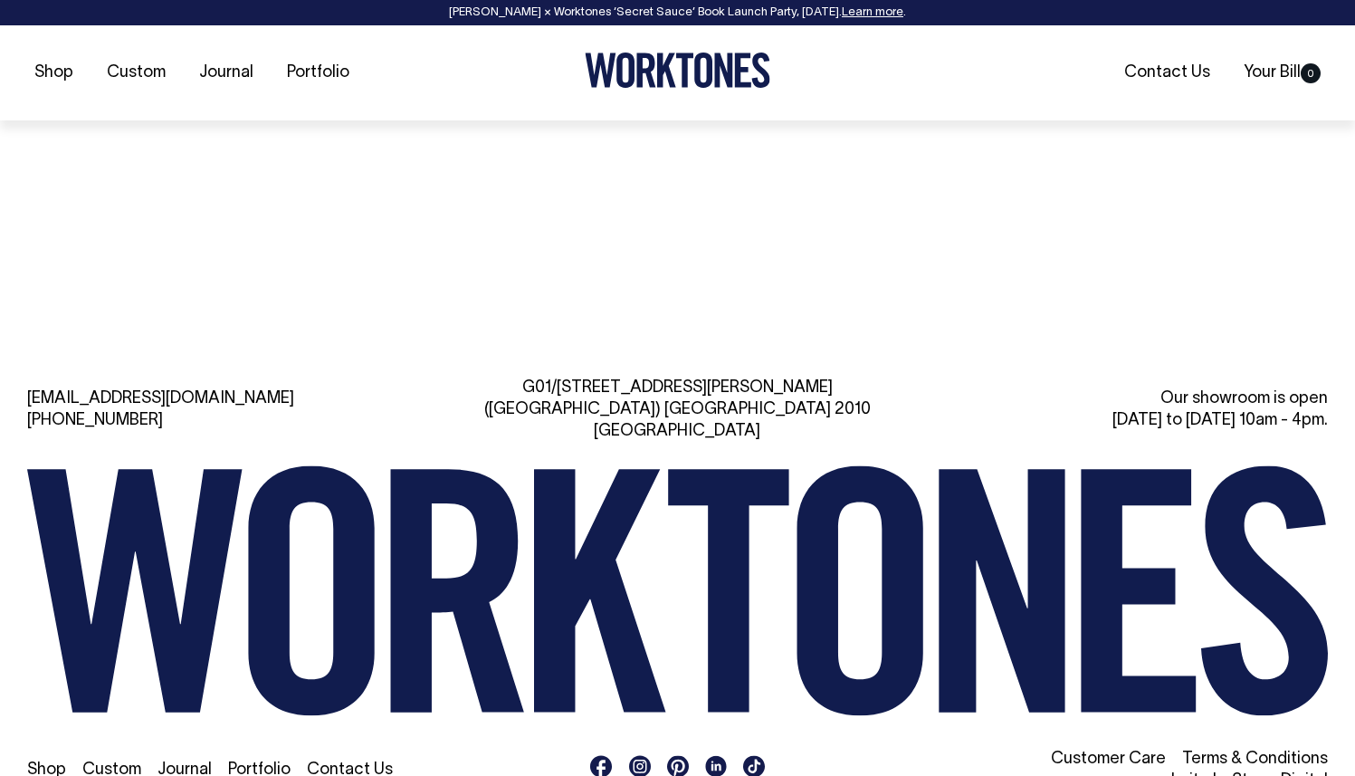
scroll to position [7570, 0]
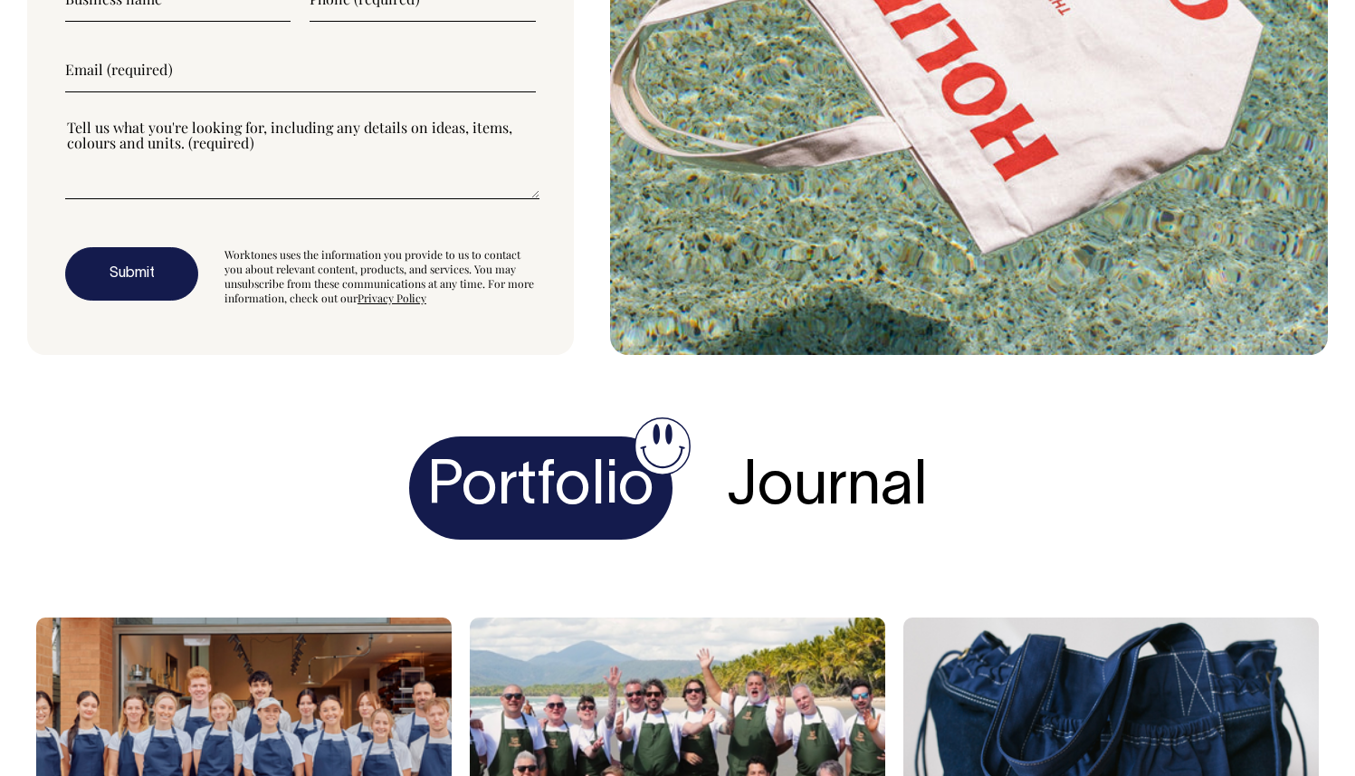
click at [789, 477] on h4 "Journal" at bounding box center [827, 488] width 237 height 104
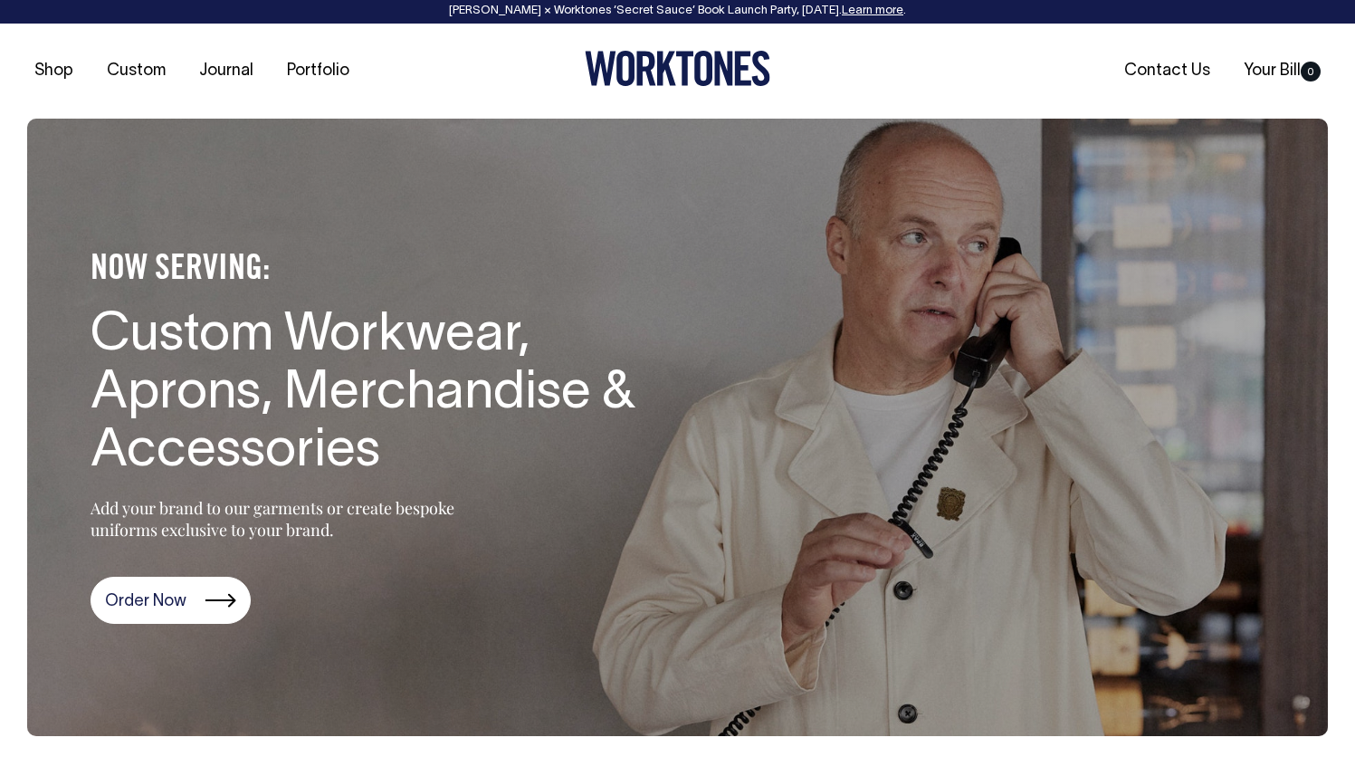
scroll to position [0, 0]
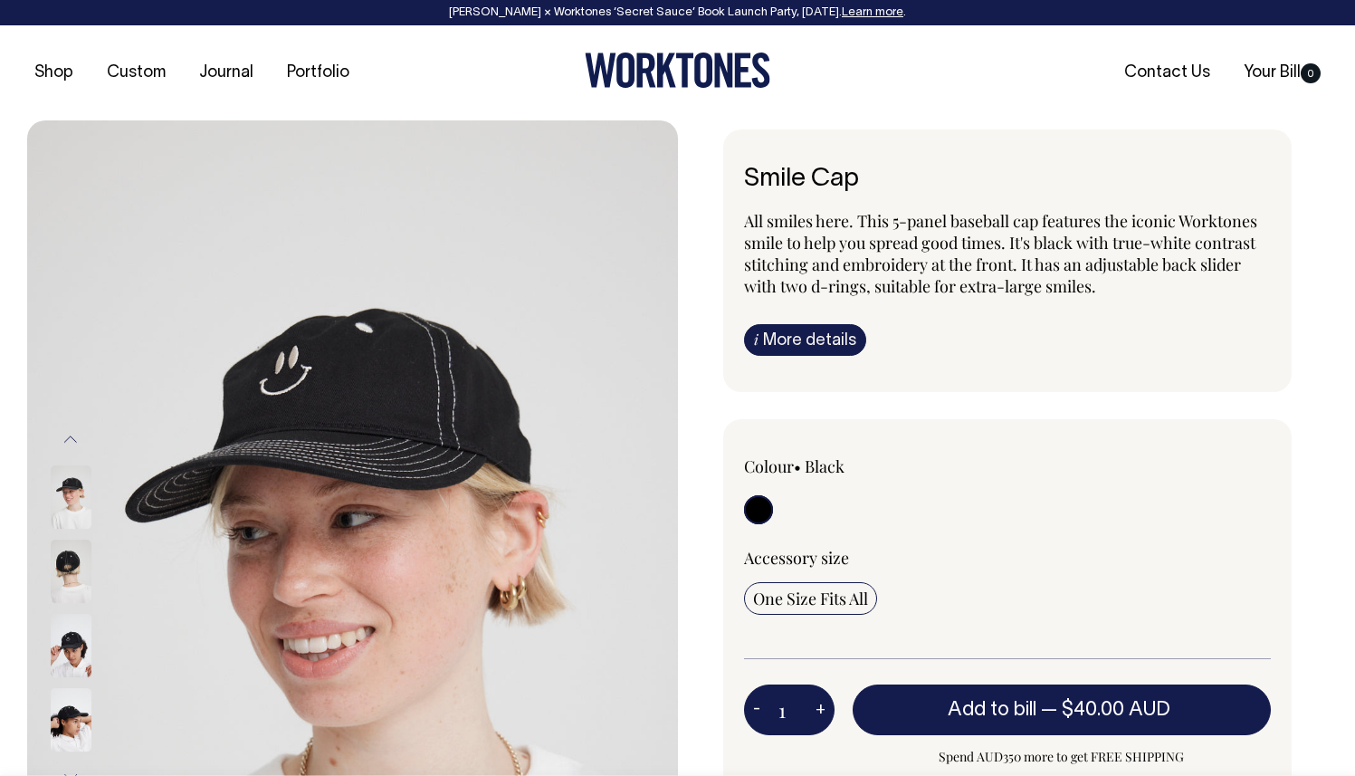
click at [69, 563] on img at bounding box center [71, 571] width 41 height 63
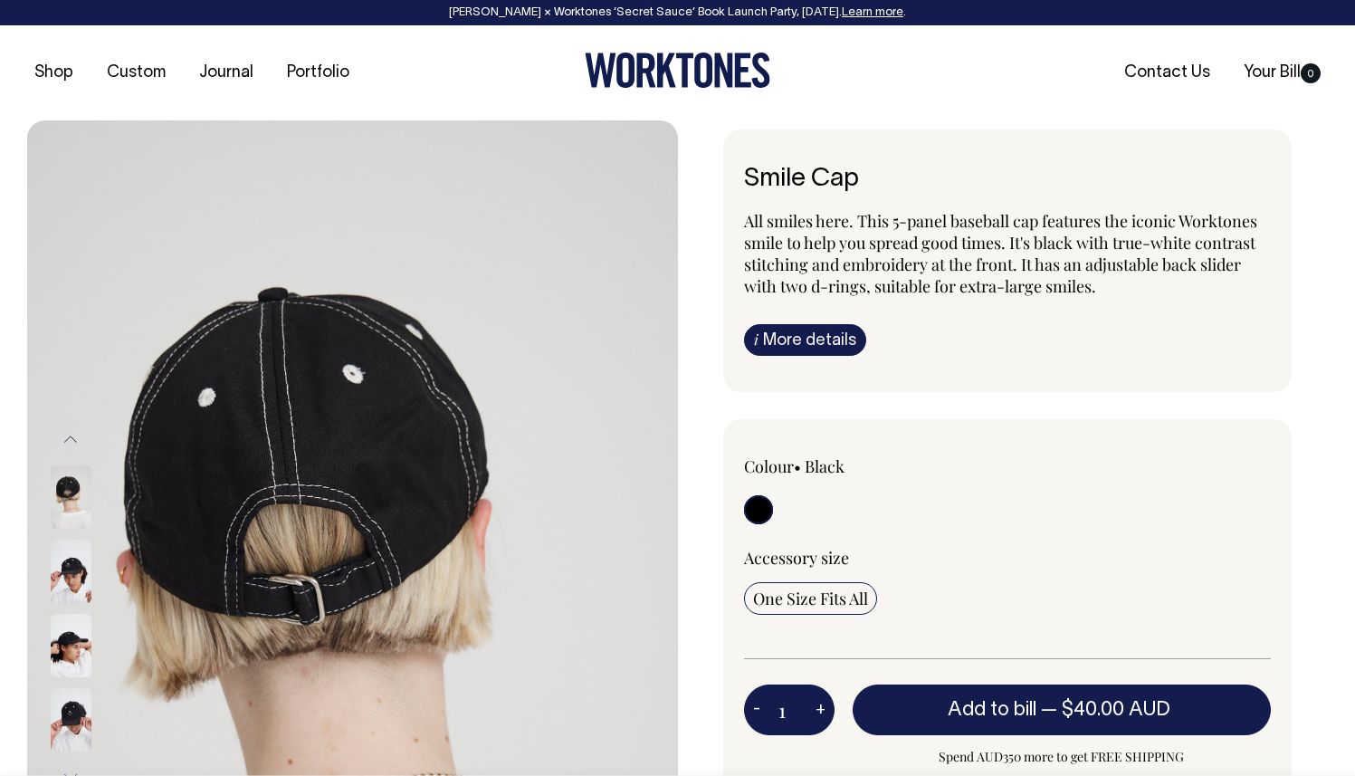
click at [63, 569] on img at bounding box center [71, 571] width 41 height 63
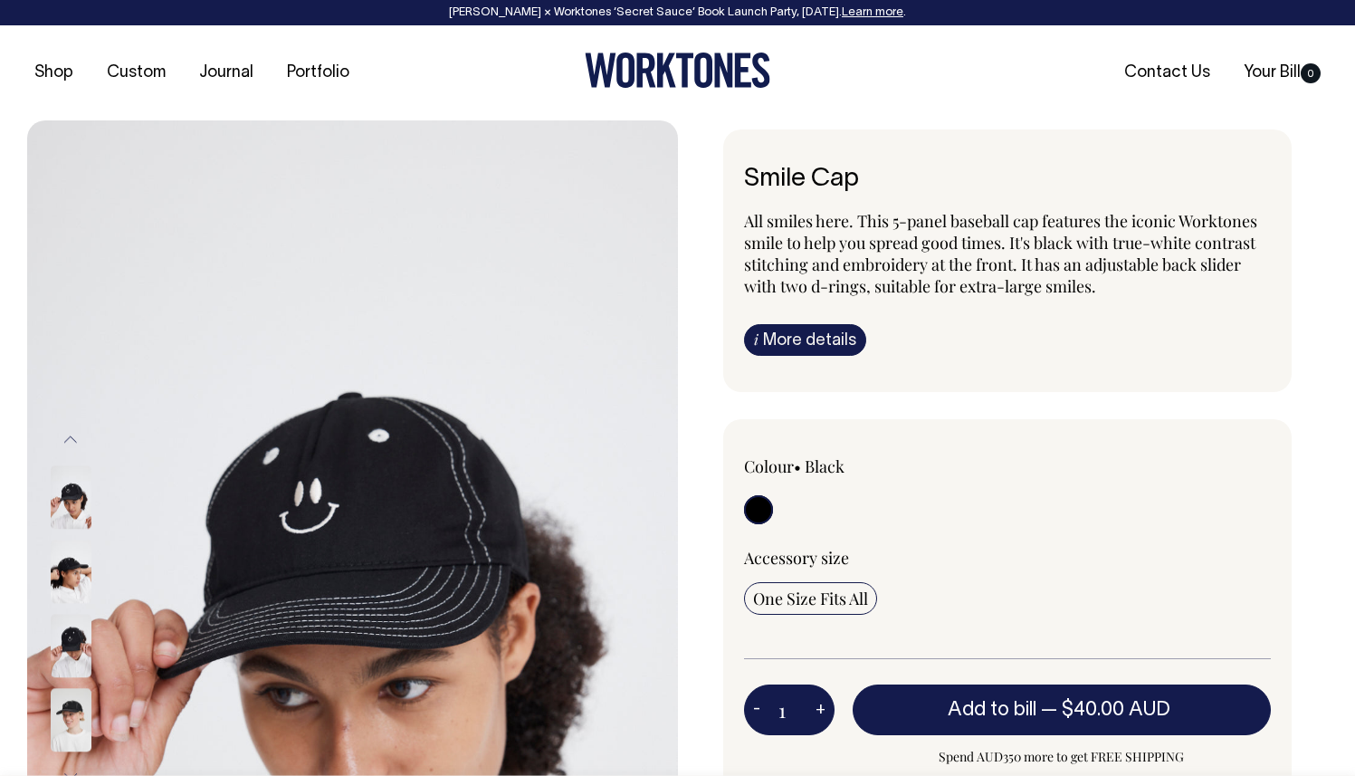
click at [56, 644] on img at bounding box center [71, 645] width 41 height 63
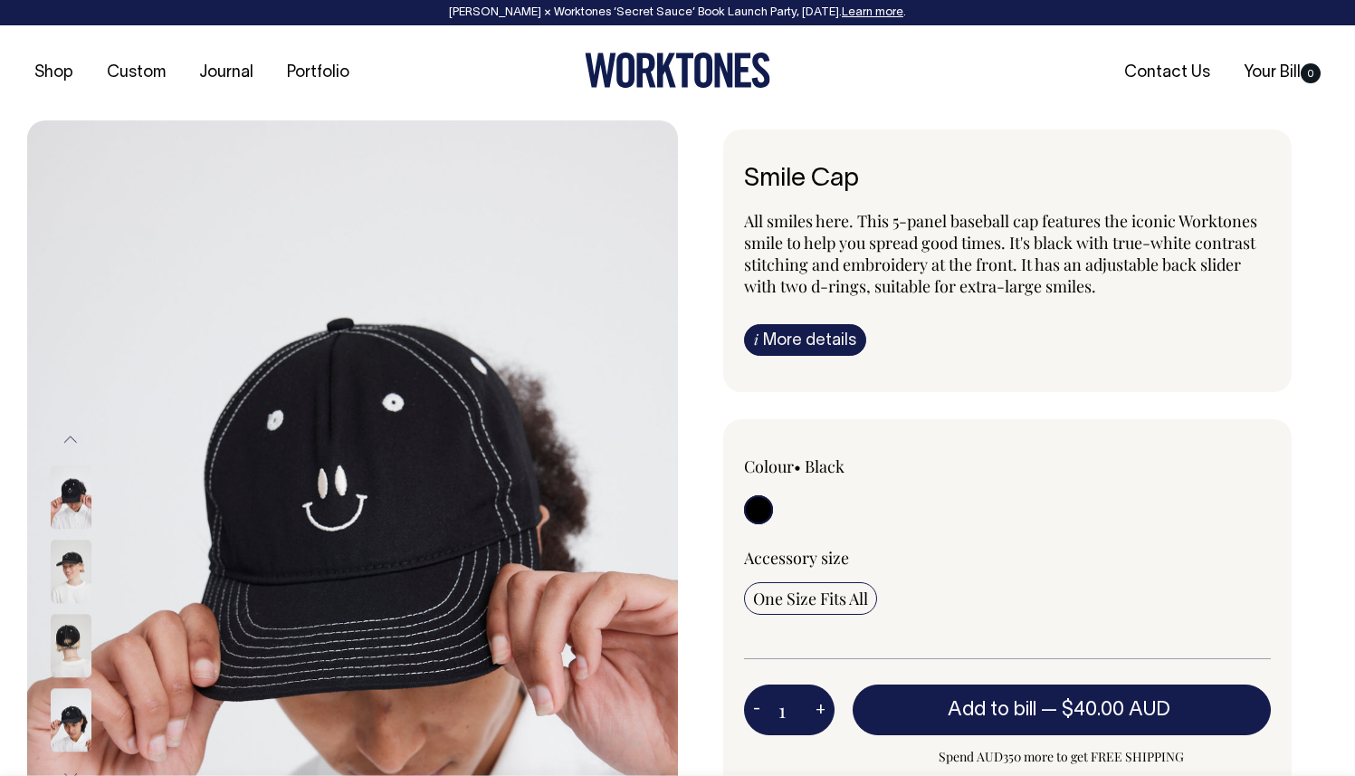
click at [56, 644] on img at bounding box center [71, 645] width 41 height 63
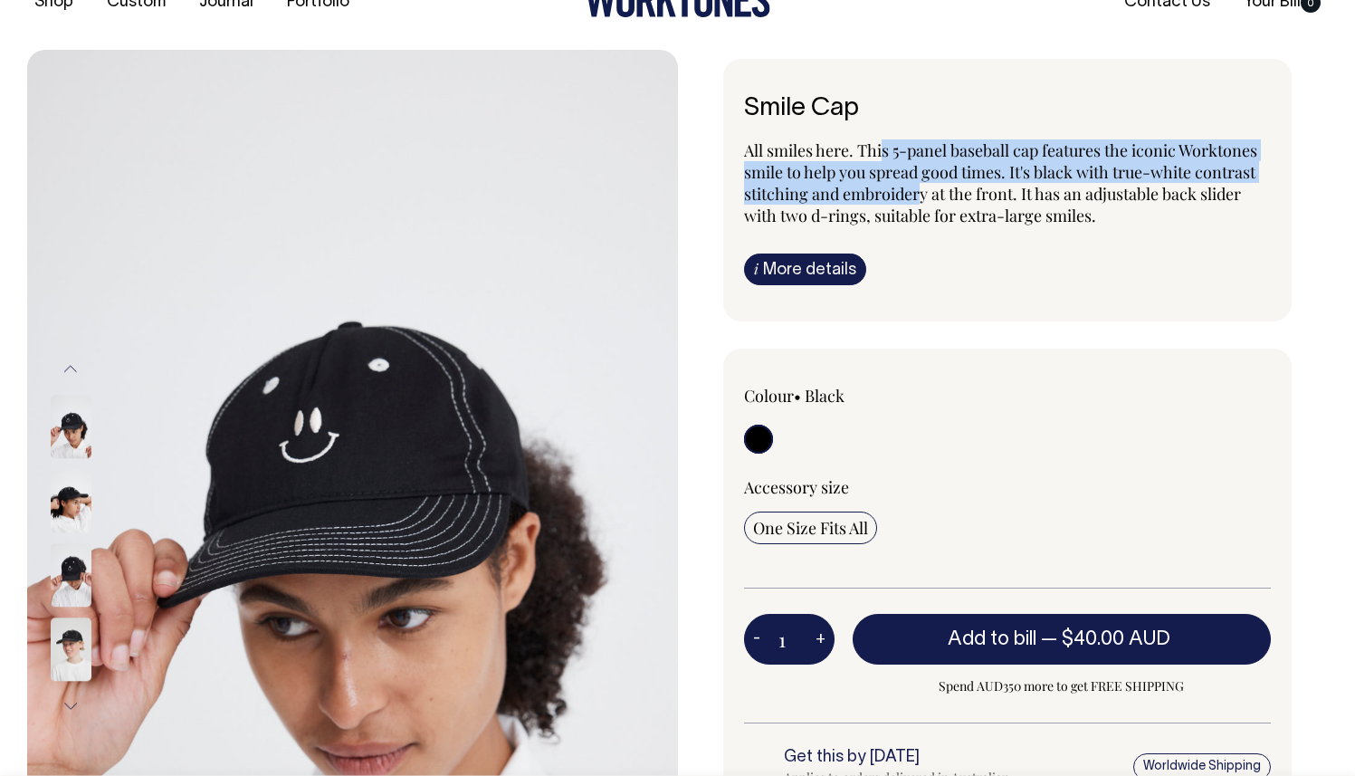
scroll to position [71, 0]
drag, startPoint x: 918, startPoint y: 199, endPoint x: 876, endPoint y: 154, distance: 61.5
click at [876, 155] on p "All smiles here. This 5-panel baseball cap features the iconic Worktones smile …" at bounding box center [1008, 182] width 528 height 87
click at [876, 154] on p "All smiles here. This 5-panel baseball cap features the iconic Worktones smile …" at bounding box center [1008, 182] width 528 height 87
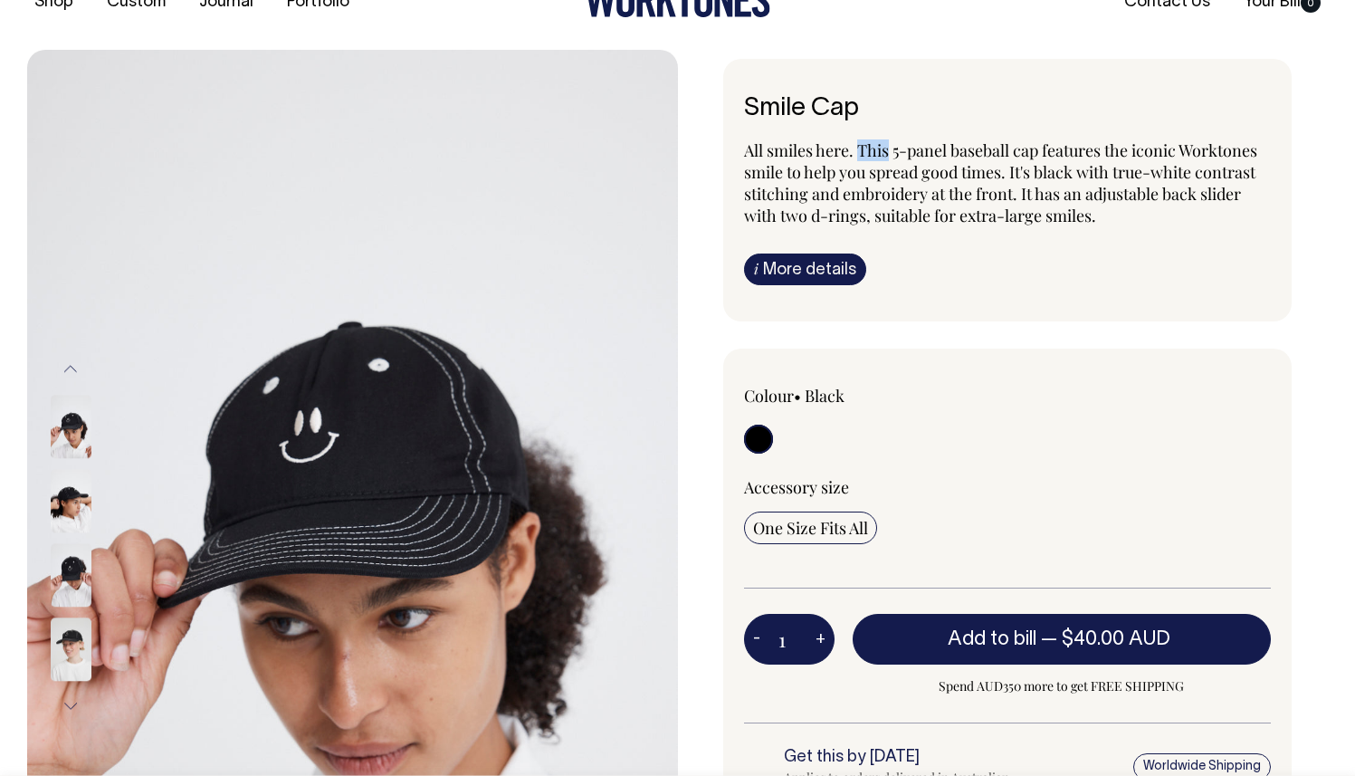
click at [876, 154] on p "All smiles here. This 5-panel baseball cap features the iconic Worktones smile …" at bounding box center [1008, 182] width 528 height 87
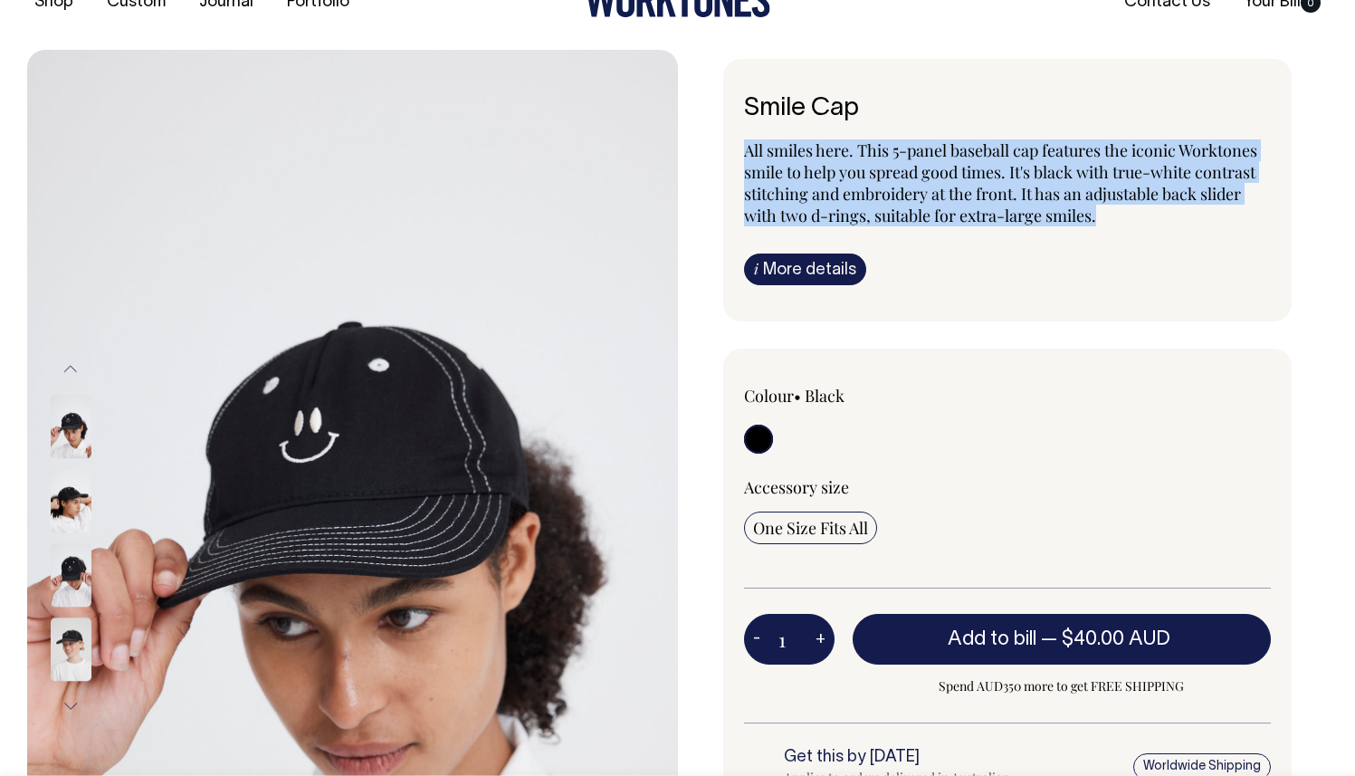
drag, startPoint x: 876, startPoint y: 154, endPoint x: 868, endPoint y: 193, distance: 39.8
click at [868, 193] on p "All smiles here. This 5-panel baseball cap features the iconic Worktones smile …" at bounding box center [1008, 182] width 528 height 87
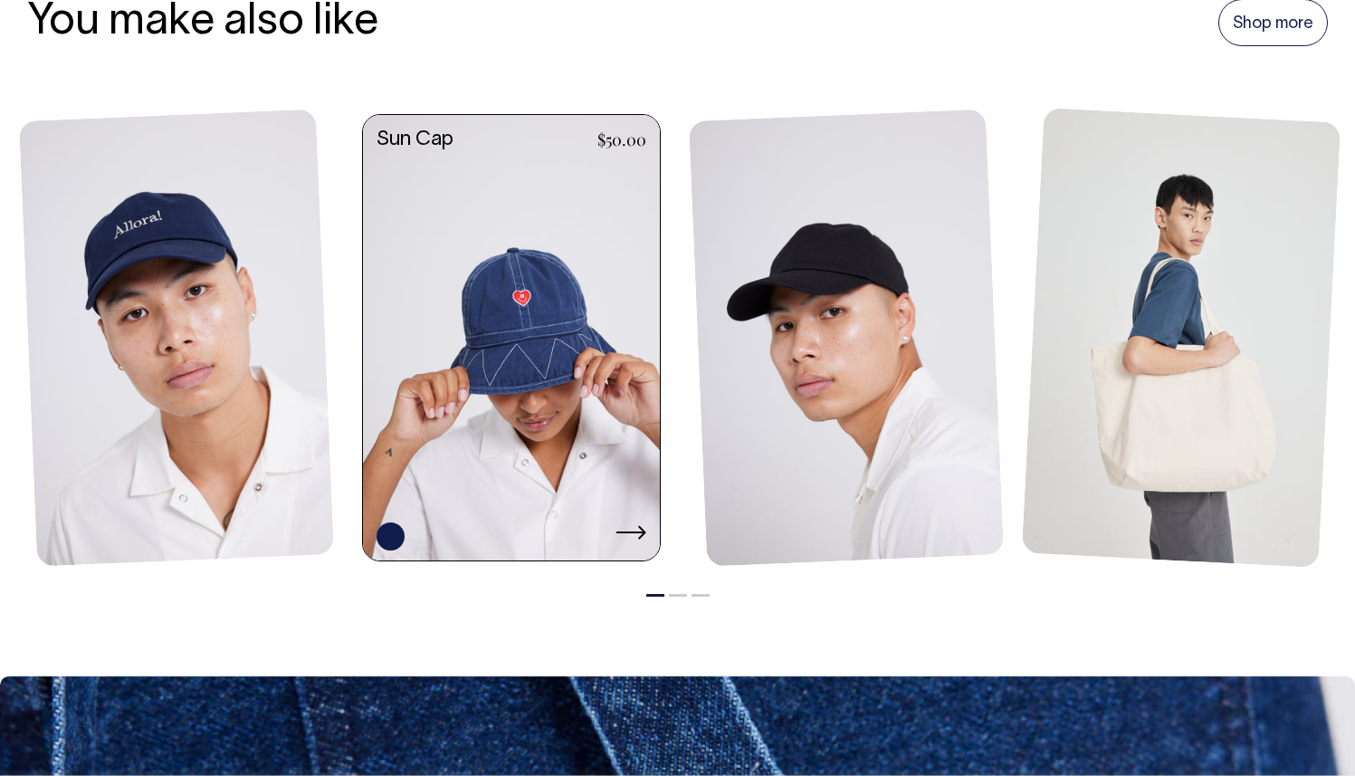
scroll to position [1235, 0]
click at [541, 329] on link at bounding box center [511, 339] width 297 height 449
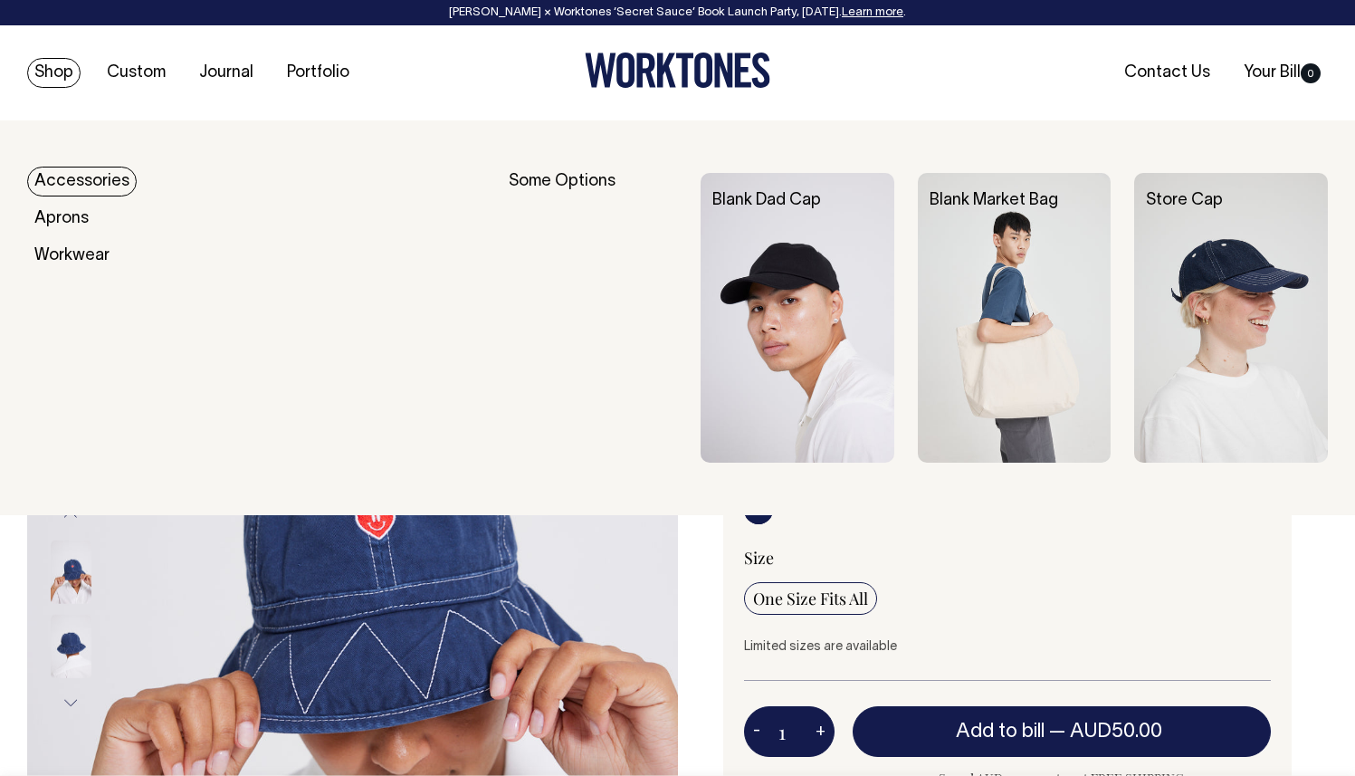
click at [93, 172] on link "Accessories" at bounding box center [82, 182] width 110 height 30
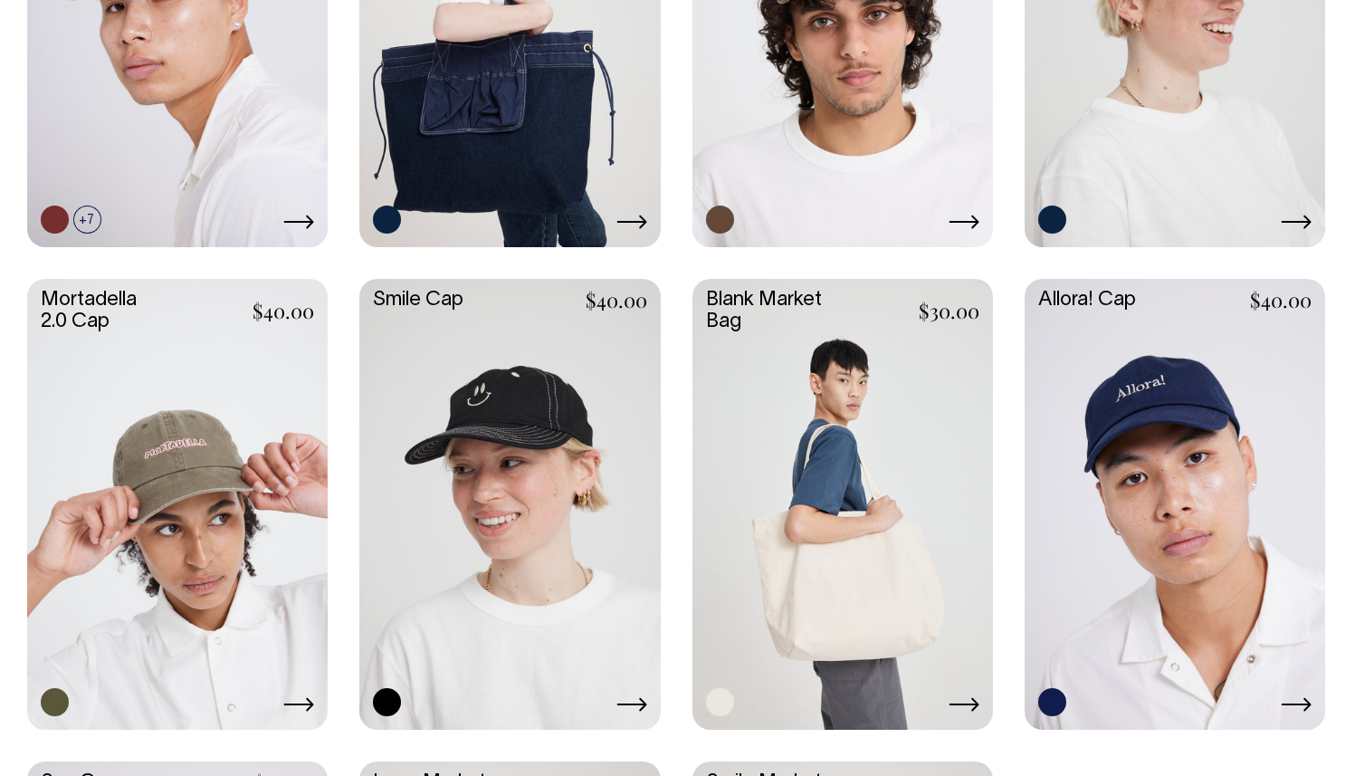
scroll to position [1103, 0]
